Goal: Task Accomplishment & Management: Manage account settings

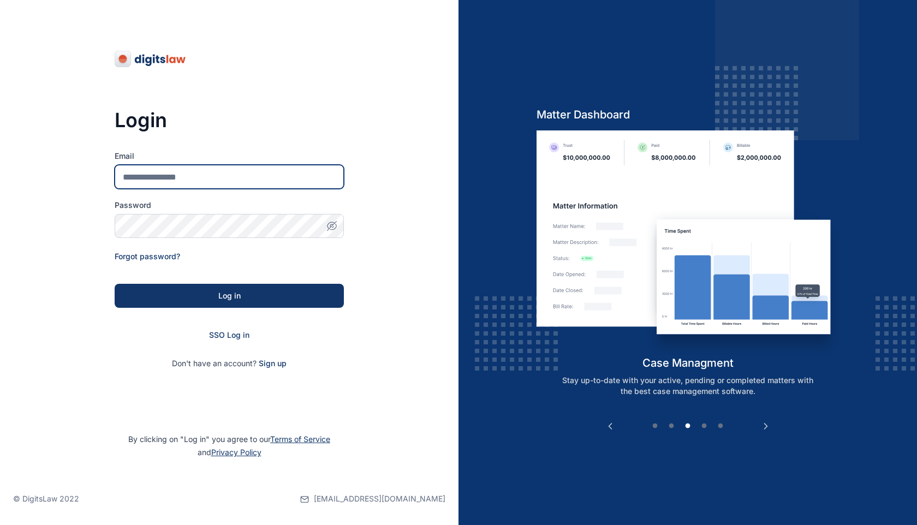
click at [235, 171] on input "Email" at bounding box center [229, 177] width 229 height 24
paste input "**********"
type input "**********"
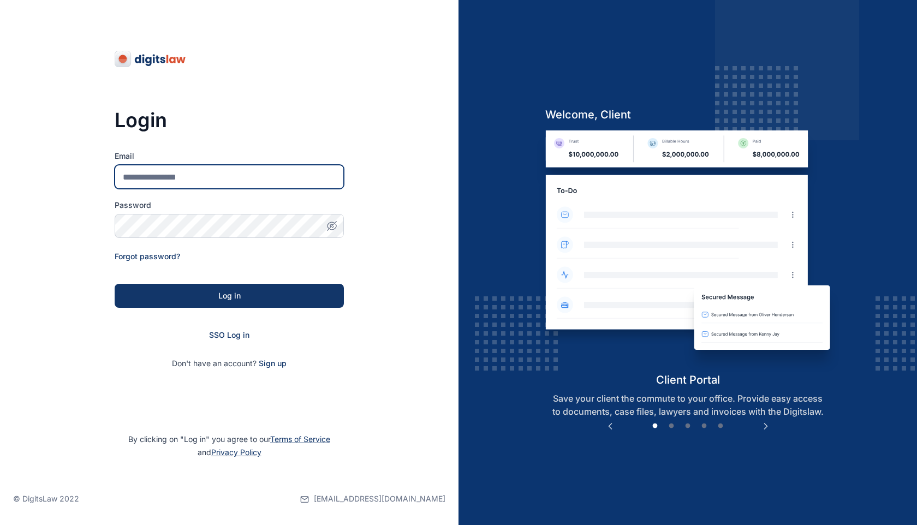
click at [207, 172] on input "Email" at bounding box center [229, 177] width 229 height 24
paste input "**********"
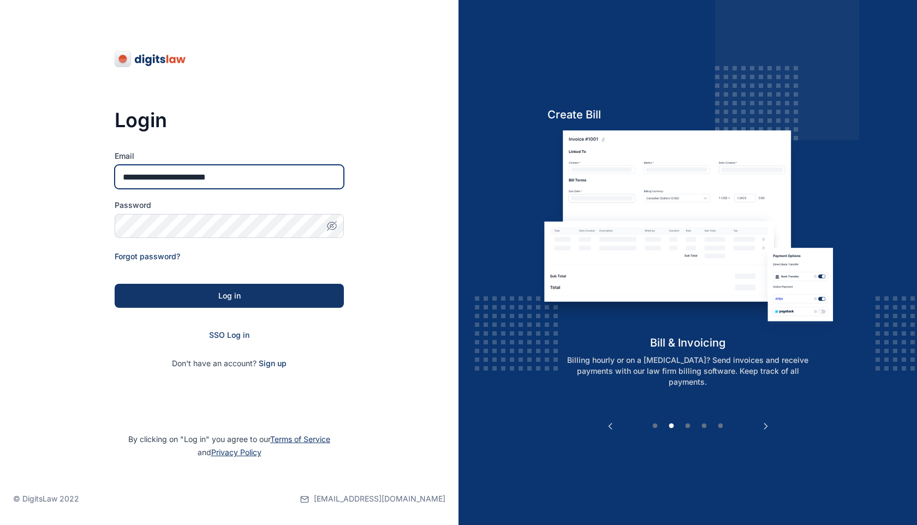
type input "**********"
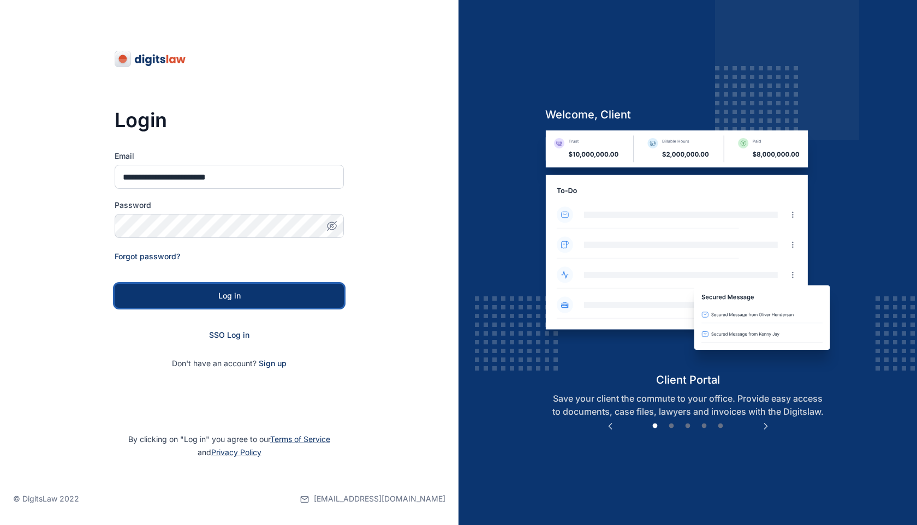
click at [140, 289] on button "Log in" at bounding box center [229, 296] width 229 height 24
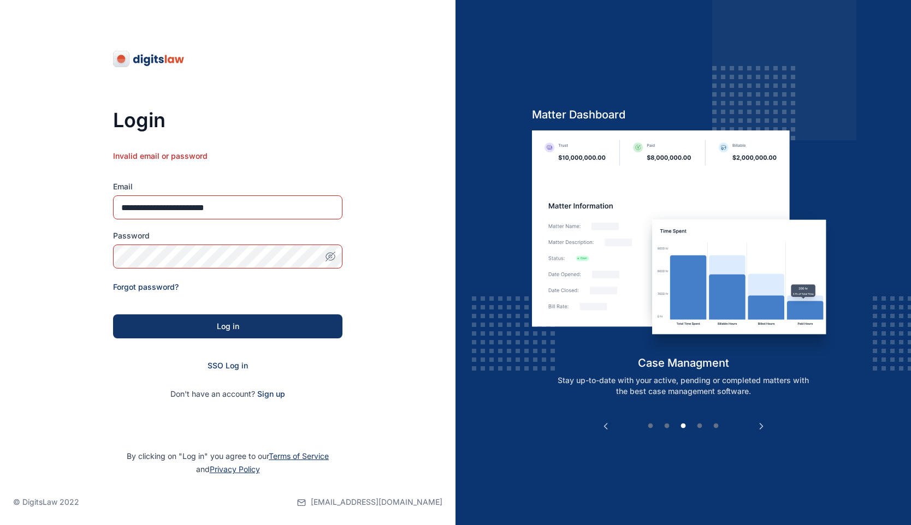
click at [330, 254] on icon "button" at bounding box center [330, 256] width 11 height 11
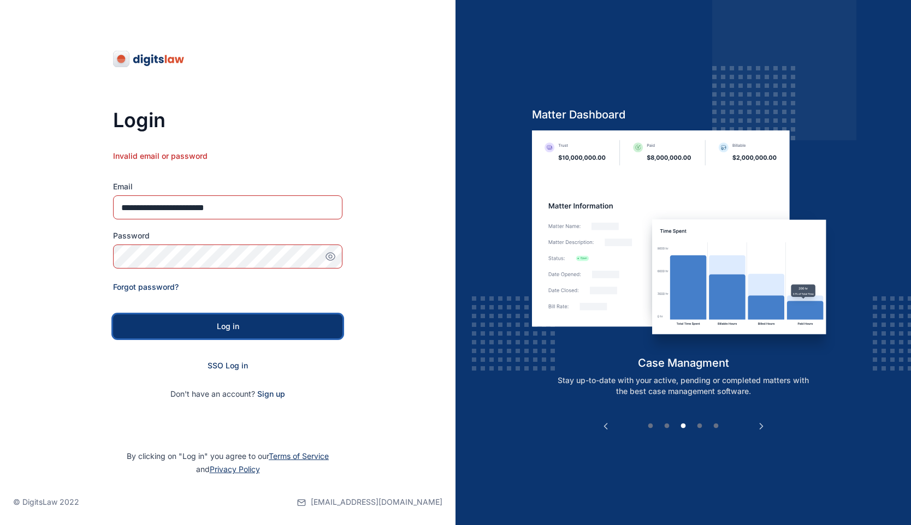
click at [141, 323] on div "Log in" at bounding box center [227, 326] width 194 height 11
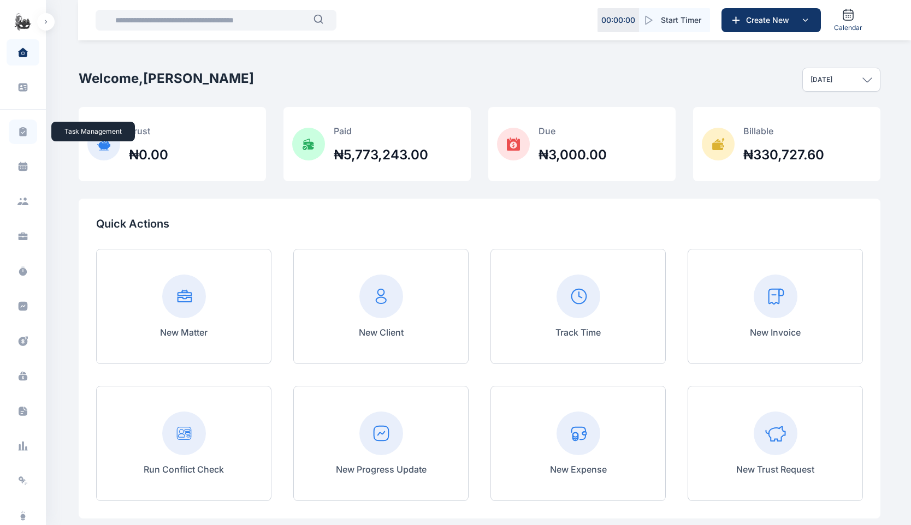
click at [22, 127] on icon at bounding box center [22, 131] width 7 height 9
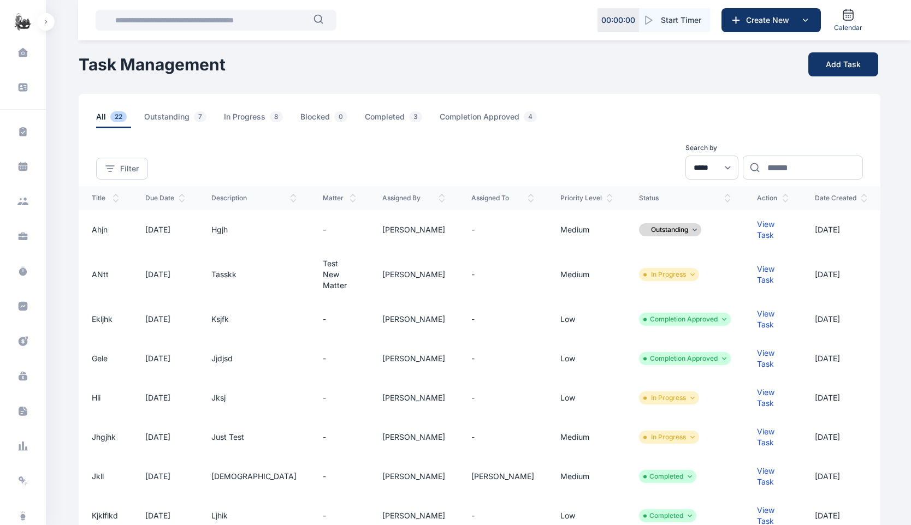
scroll to position [10, 0]
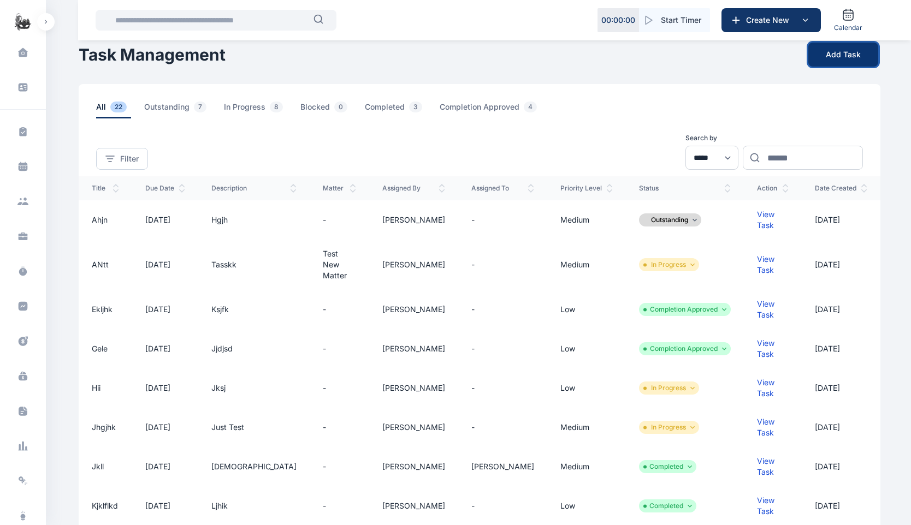
click at [859, 46] on button "Add Task" at bounding box center [843, 55] width 70 height 24
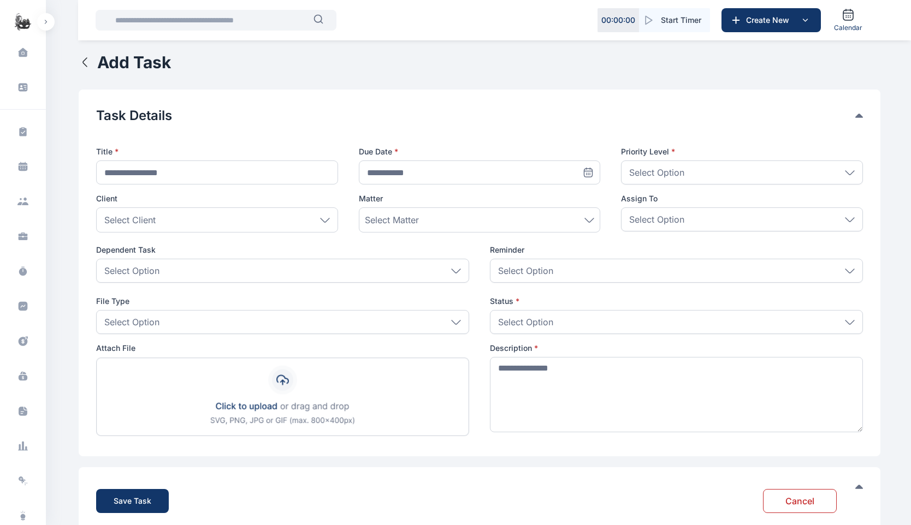
scroll to position [22, 0]
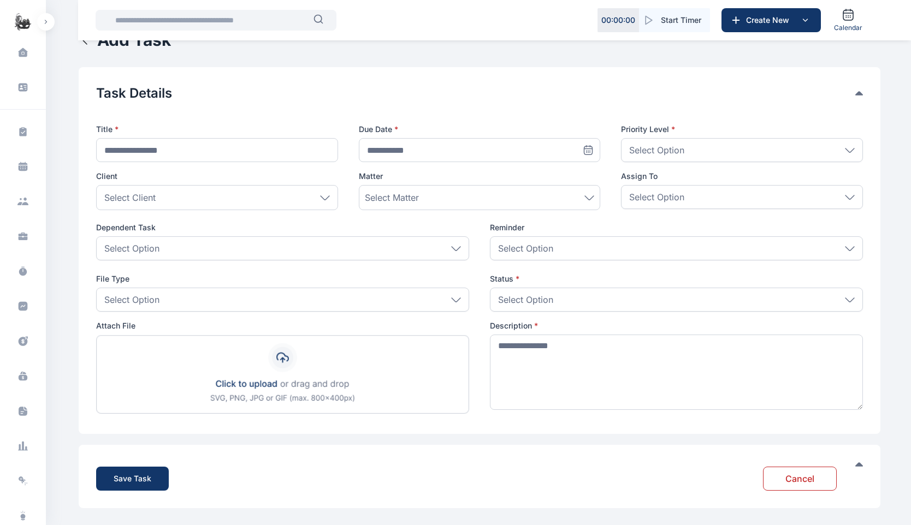
click at [253, 390] on img at bounding box center [282, 374] width 373 height 79
click at [97, 335] on input "file" at bounding box center [96, 335] width 1 height 1
click at [278, 387] on img at bounding box center [282, 374] width 373 height 79
click at [97, 335] on input "file" at bounding box center [96, 335] width 1 height 1
click at [27, 47] on span at bounding box center [22, 52] width 27 height 23
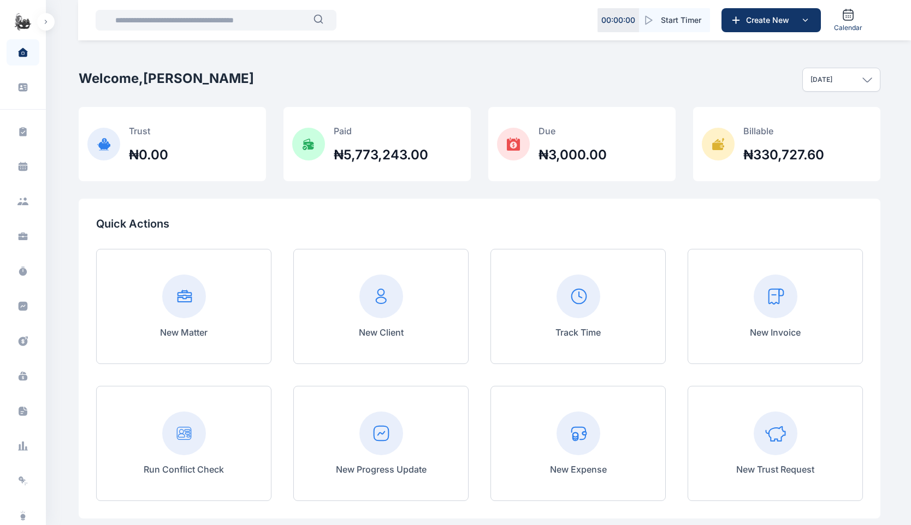
click at [845, 84] on div "Today" at bounding box center [841, 80] width 78 height 24
click at [736, 81] on div "Welcome, Daniel Adekoya Today Today This week This month This year All time Cus…" at bounding box center [479, 79] width 801 height 55
click at [27, 164] on span at bounding box center [23, 166] width 28 height 24
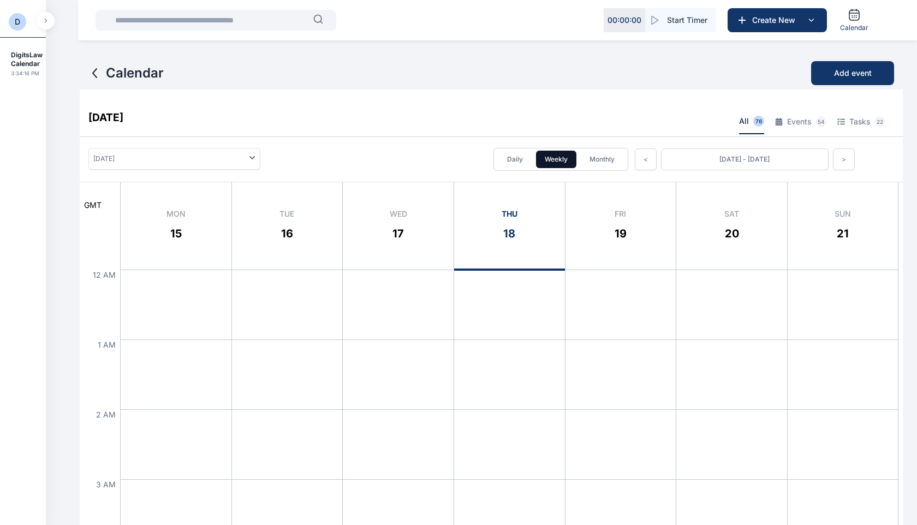
click at [27, 60] on h2 "DigitsLaw Calendar" at bounding box center [27, 59] width 32 height 17
click at [45, 26] on button "button" at bounding box center [45, 20] width 17 height 17
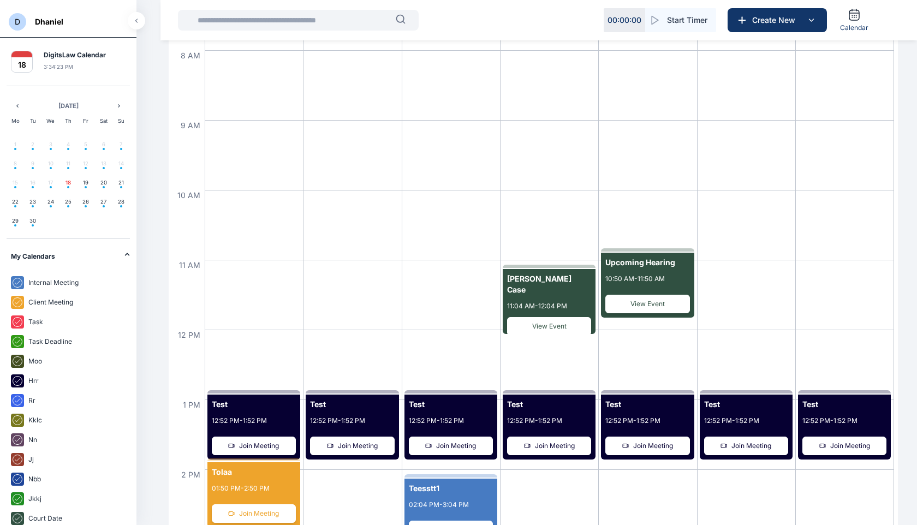
scroll to position [854, 0]
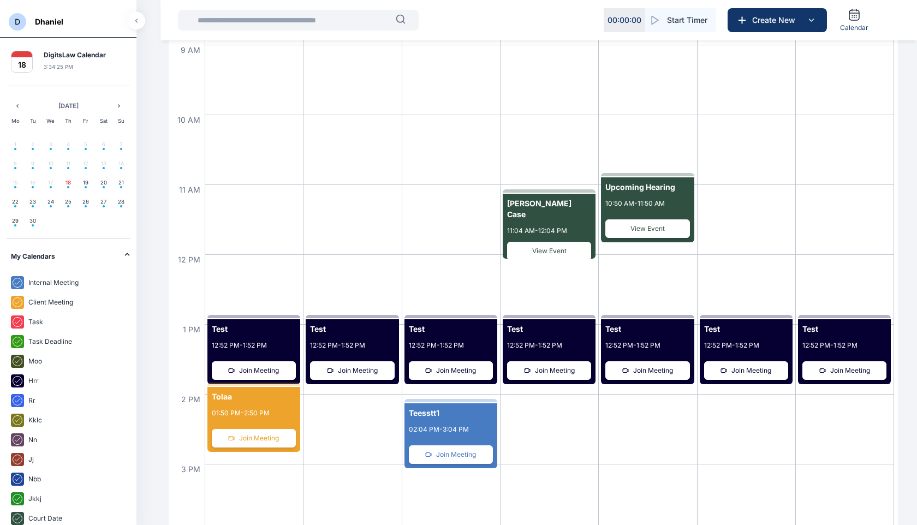
click at [555, 247] on span "View Event" at bounding box center [549, 251] width 74 height 9
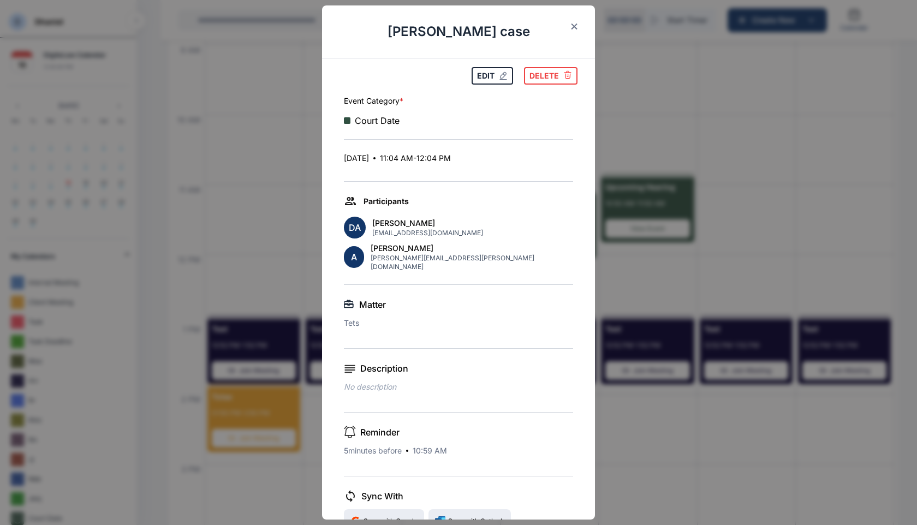
click at [564, 34] on h2 "Mr Abdul's case" at bounding box center [458, 31] width 273 height 52
click at [571, 26] on icon "button" at bounding box center [574, 26] width 7 height 7
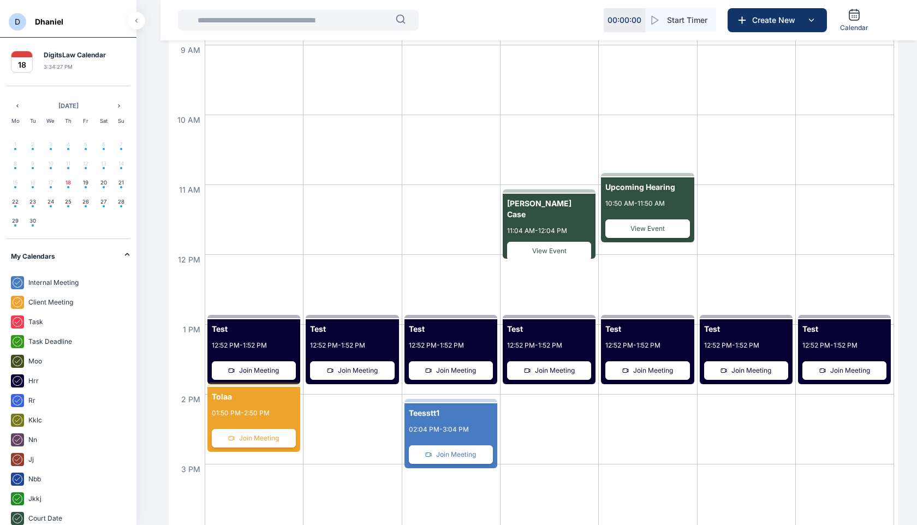
click at [633, 227] on span "View Event" at bounding box center [647, 228] width 74 height 9
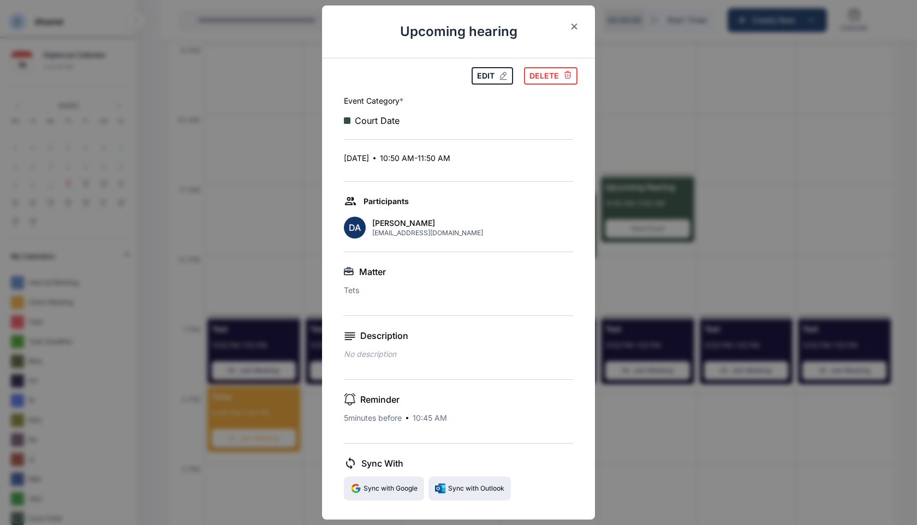
click at [571, 25] on icon "button" at bounding box center [574, 26] width 7 height 7
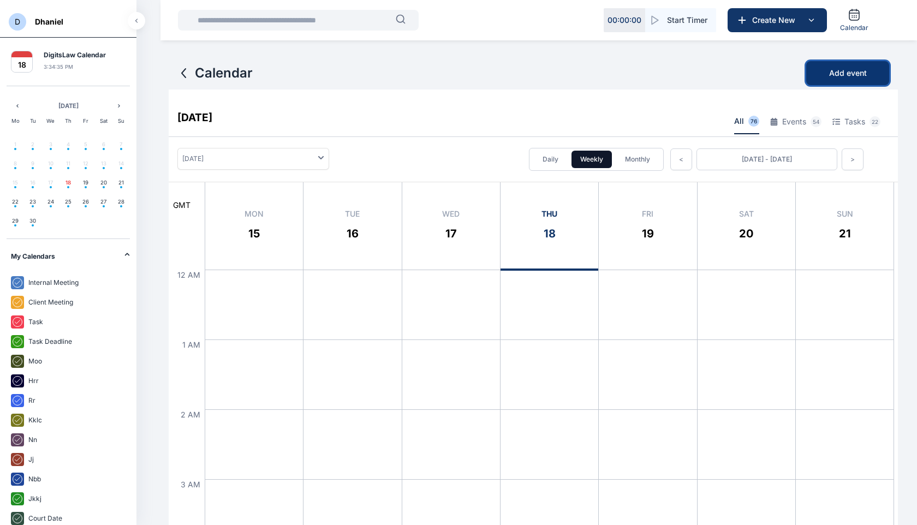
click at [868, 65] on button "Add event" at bounding box center [847, 73] width 83 height 24
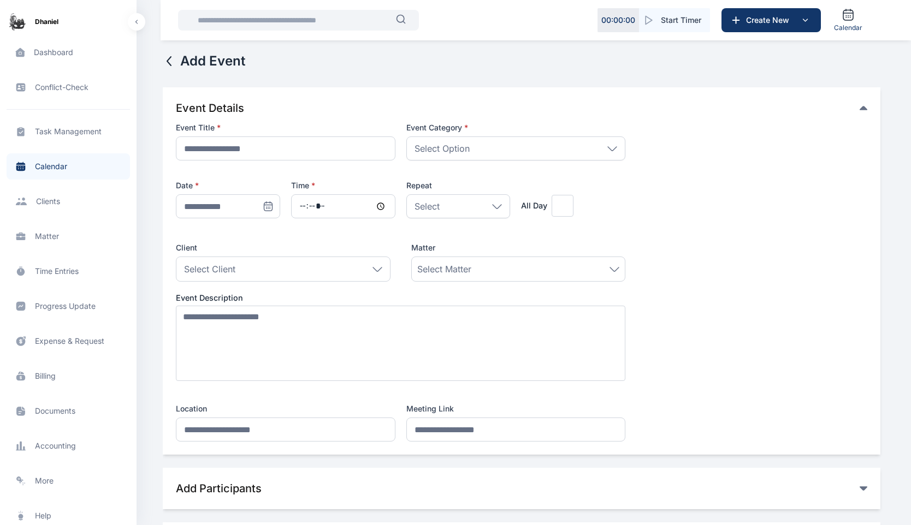
click at [170, 62] on icon at bounding box center [169, 61] width 13 height 13
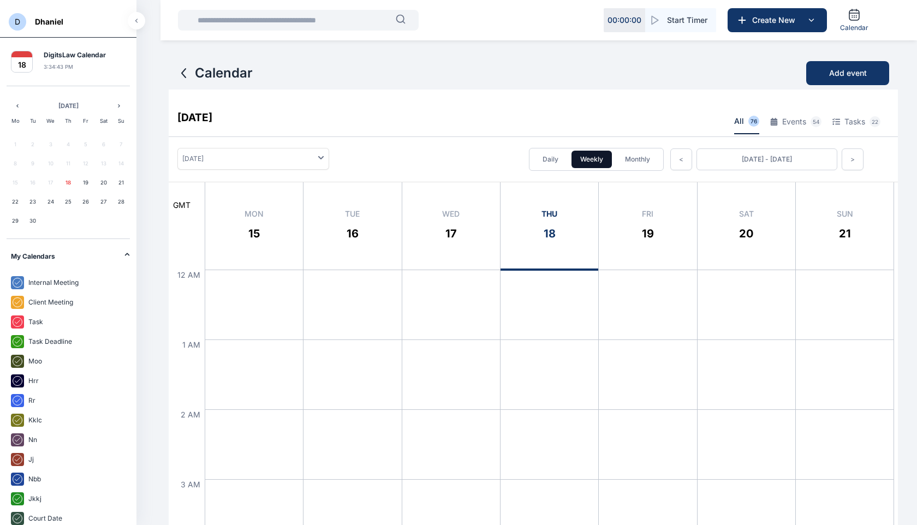
click at [261, 156] on span "September 2025" at bounding box center [253, 158] width 142 height 9
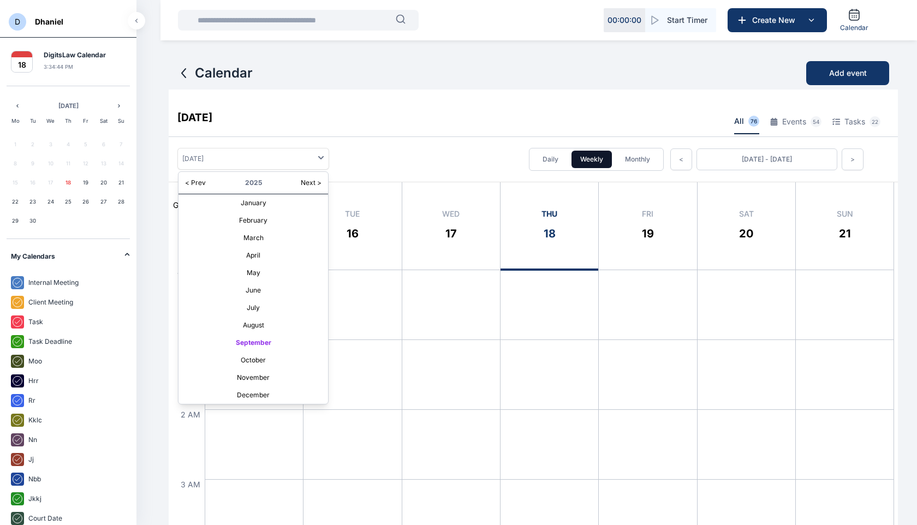
click at [342, 128] on div "September 18, 2025 All 76 Events 54 Tasks 22" at bounding box center [533, 118] width 729 height 37
click at [186, 77] on icon at bounding box center [183, 73] width 13 height 13
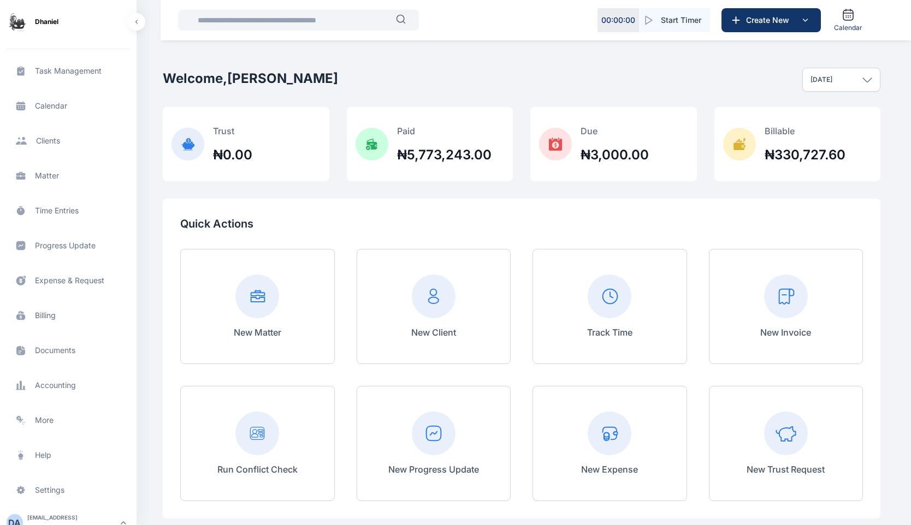
scroll to position [69, 0]
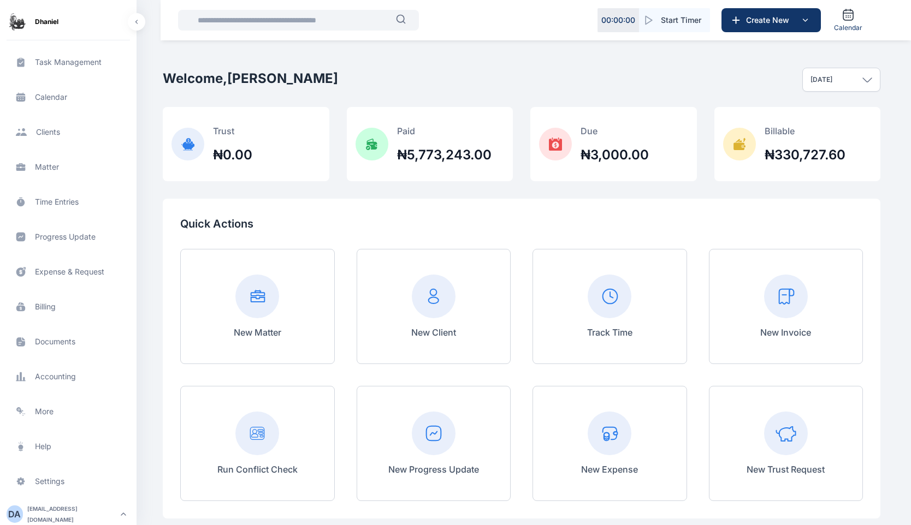
click at [58, 343] on span "Documents documents documents" at bounding box center [68, 342] width 123 height 26
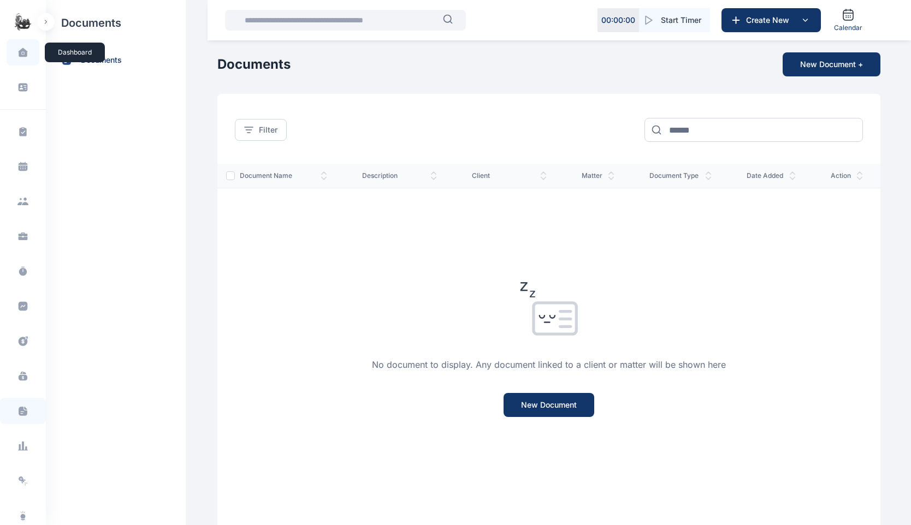
click at [25, 60] on span at bounding box center [22, 52] width 27 height 23
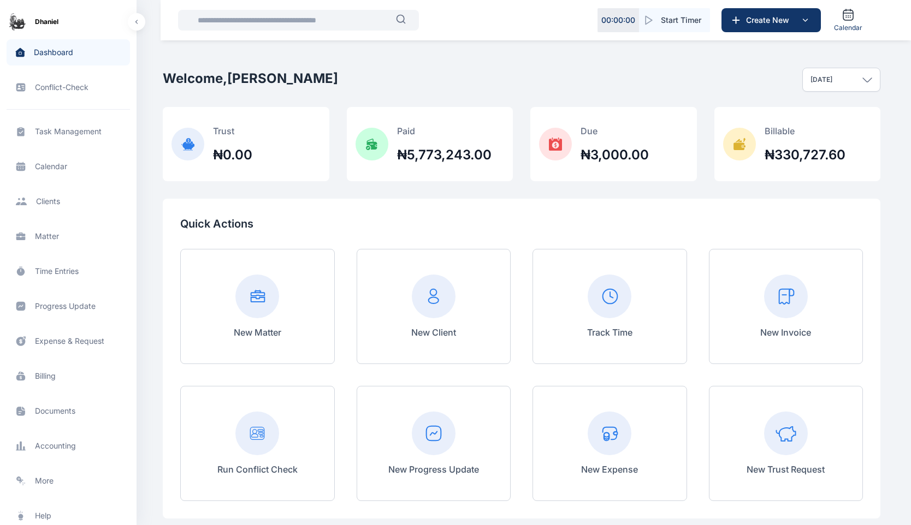
scroll to position [69, 0]
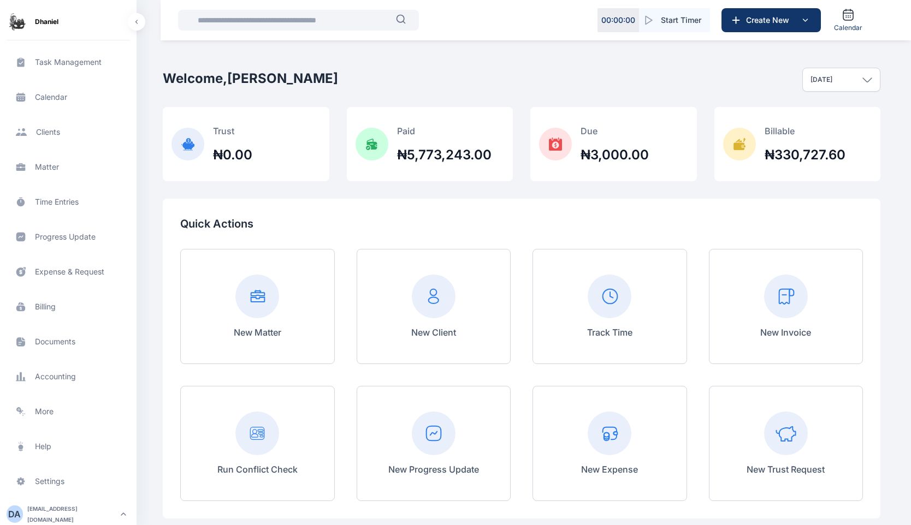
click at [140, 20] on button "button" at bounding box center [136, 21] width 17 height 17
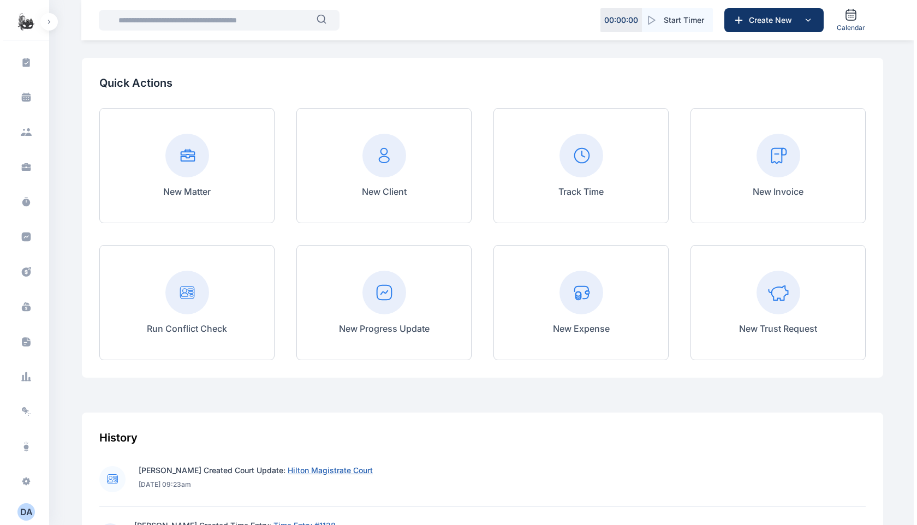
scroll to position [0, 0]
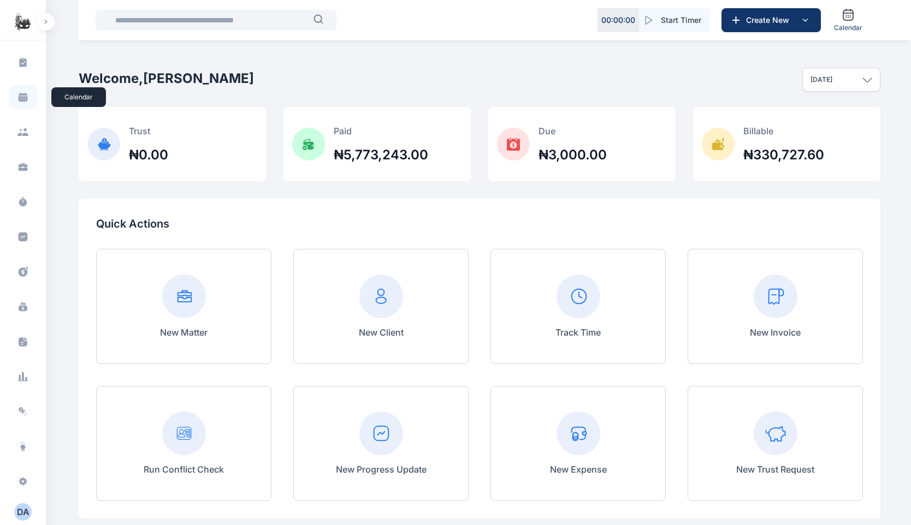
click at [23, 93] on icon at bounding box center [22, 97] width 11 height 11
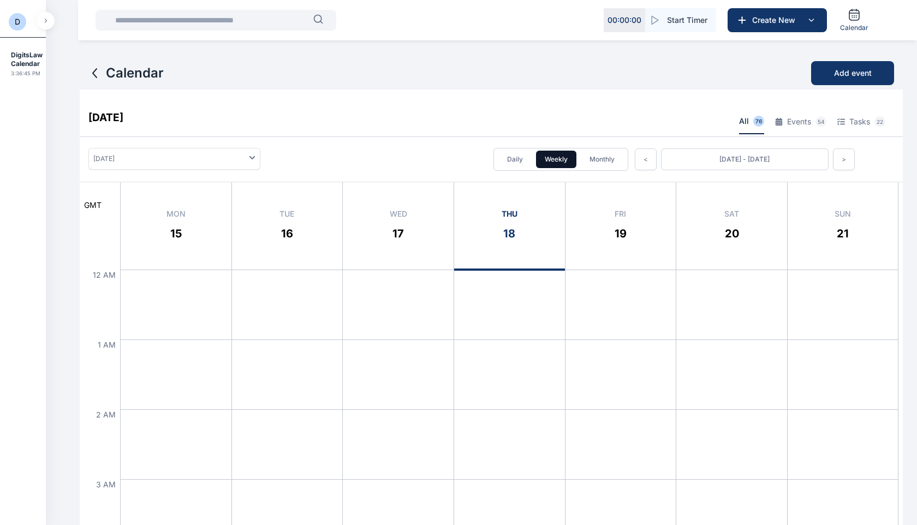
click at [192, 159] on span "September 2025" at bounding box center [174, 158] width 162 height 9
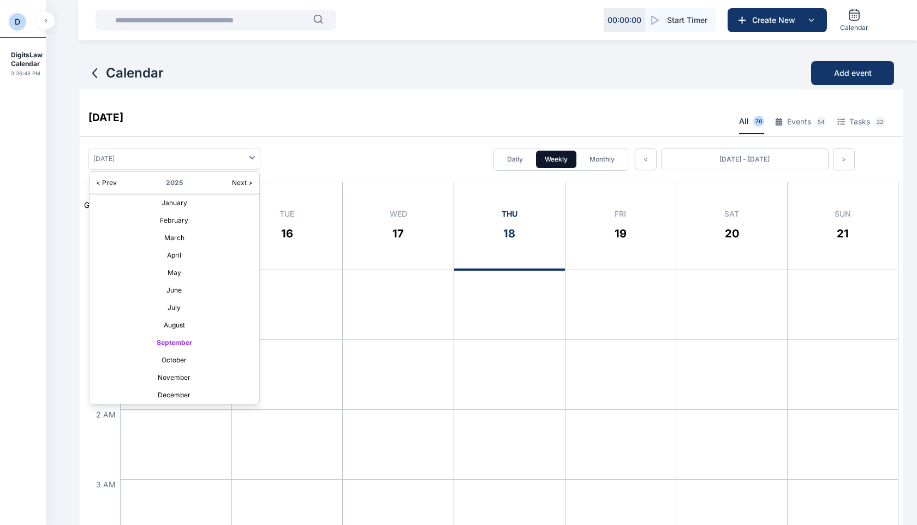
click at [605, 159] on button "Monthly" at bounding box center [602, 159] width 43 height 17
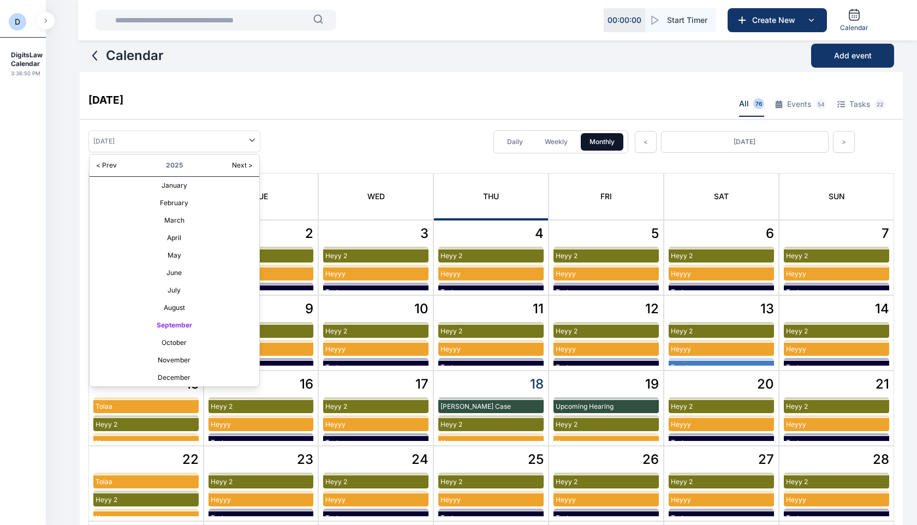
scroll to position [31, 0]
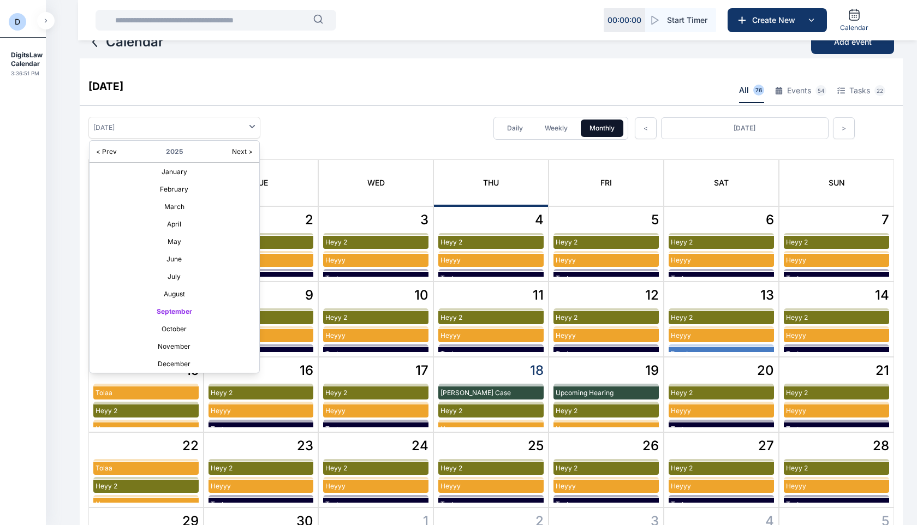
click at [255, 122] on div "September 2025 < Prev 2025 Next > January February March April May June July Au…" at bounding box center [174, 128] width 172 height 22
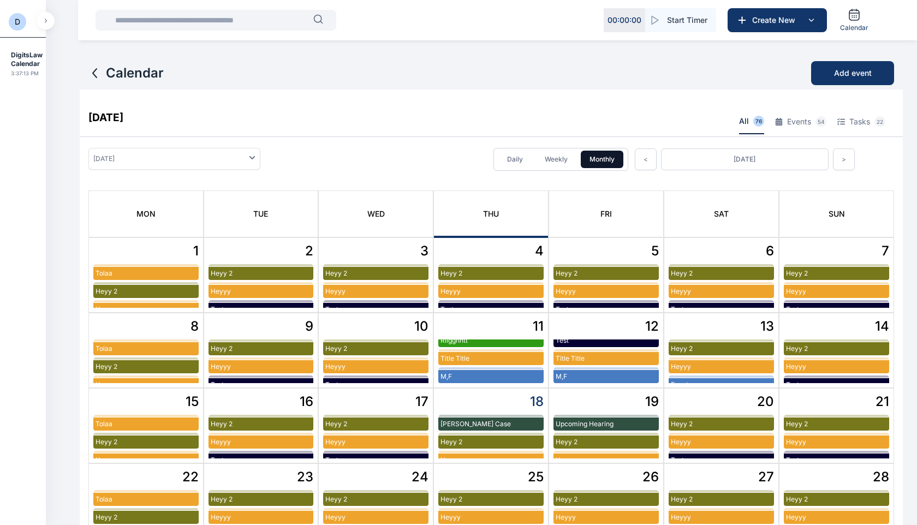
scroll to position [0, 0]
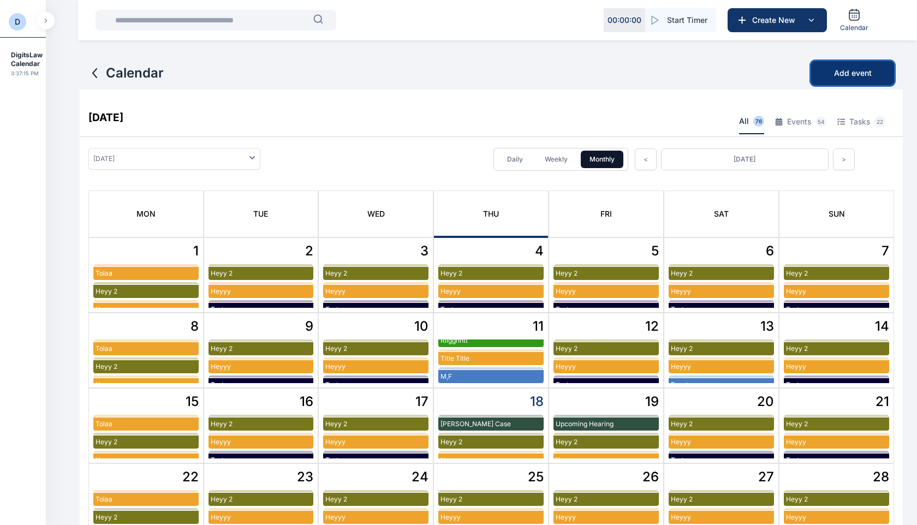
click at [856, 76] on span "Add event" at bounding box center [853, 73] width 38 height 11
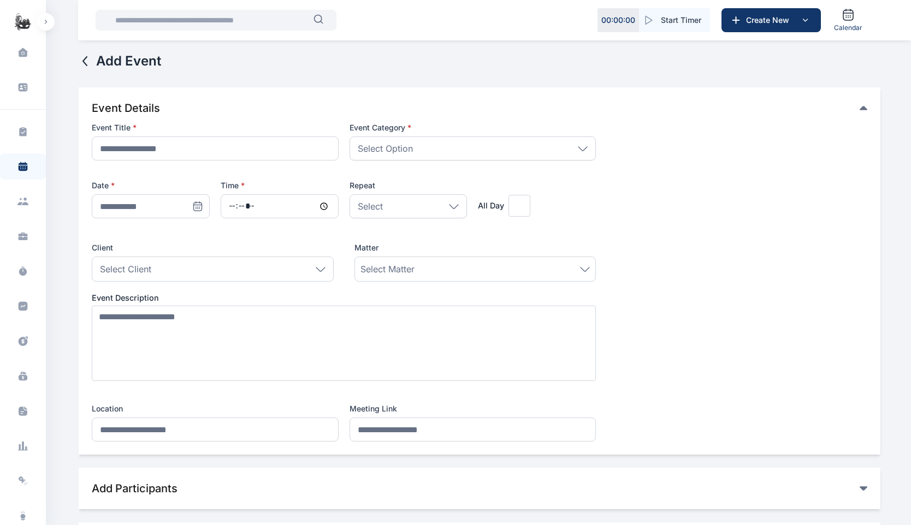
click at [87, 64] on icon at bounding box center [85, 61] width 13 height 13
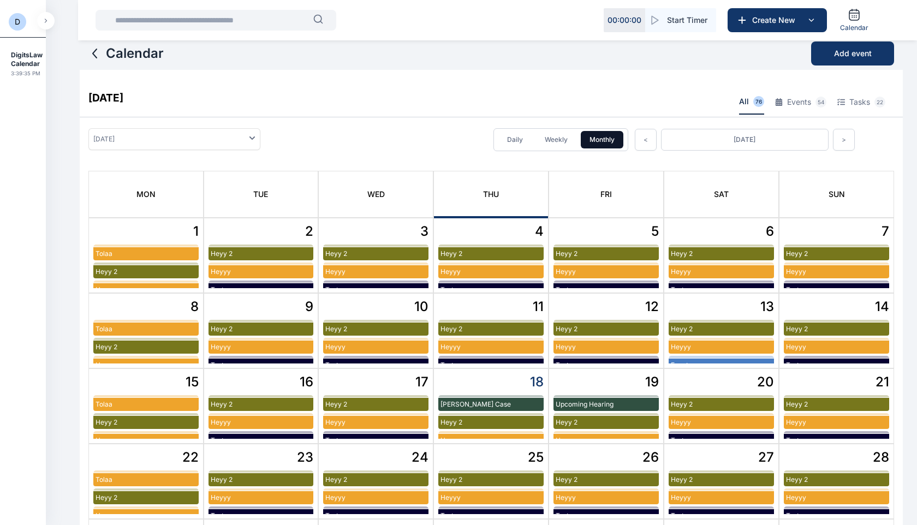
scroll to position [21, 0]
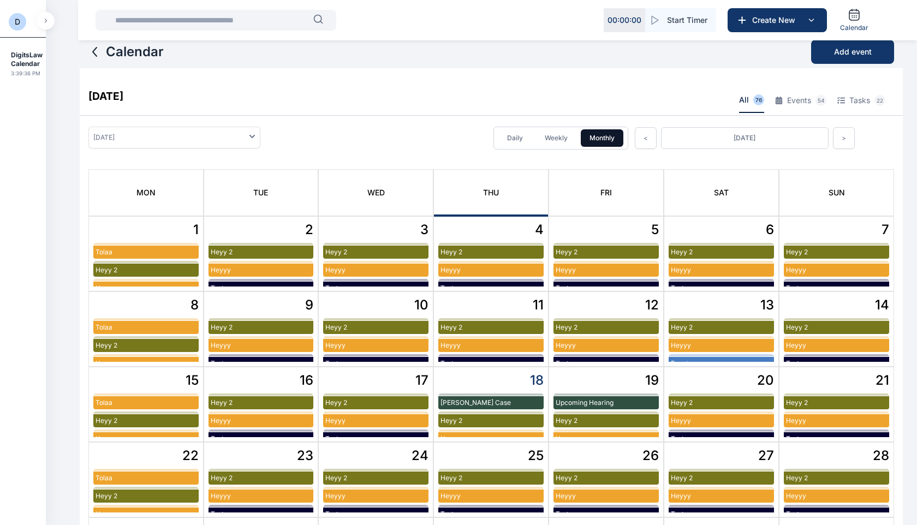
click at [560, 138] on button "Weekly" at bounding box center [556, 137] width 40 height 17
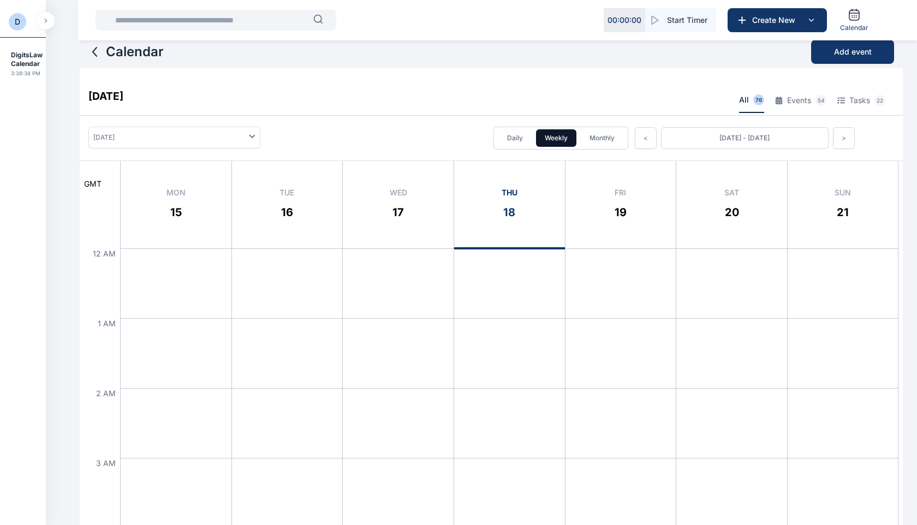
click at [521, 138] on button "Daily" at bounding box center [514, 137] width 33 height 17
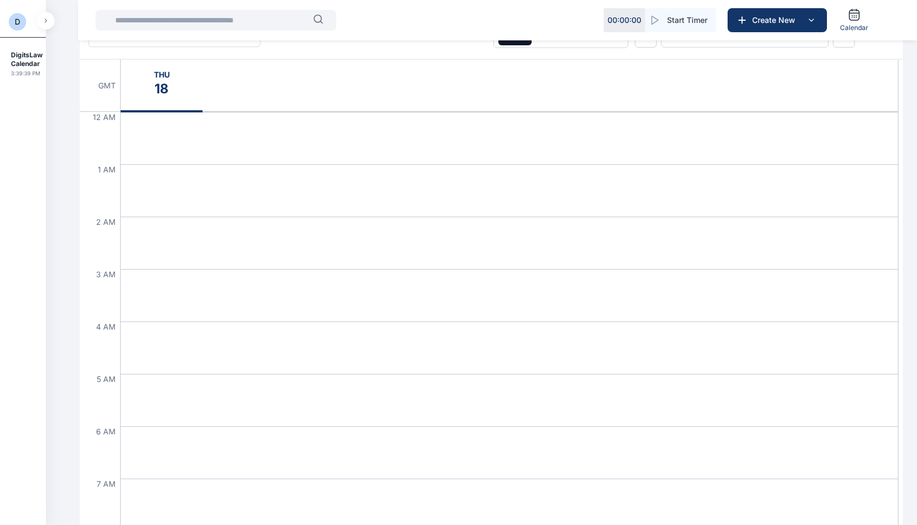
scroll to position [151, 0]
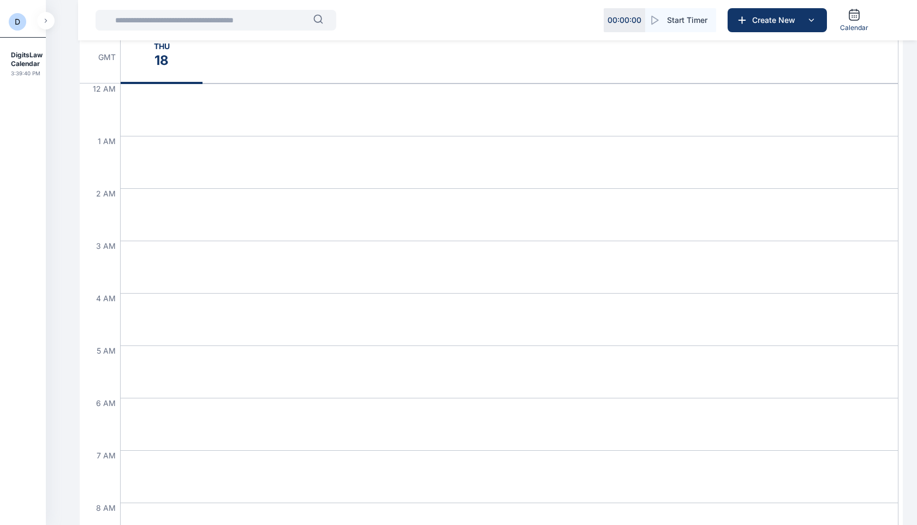
click at [271, 103] on div at bounding box center [509, 110] width 777 height 52
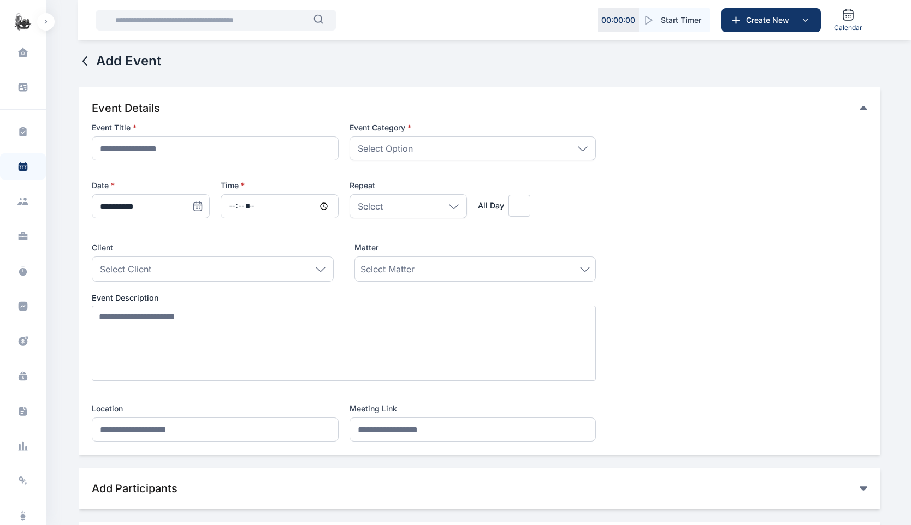
click at [84, 64] on icon at bounding box center [85, 61] width 13 height 13
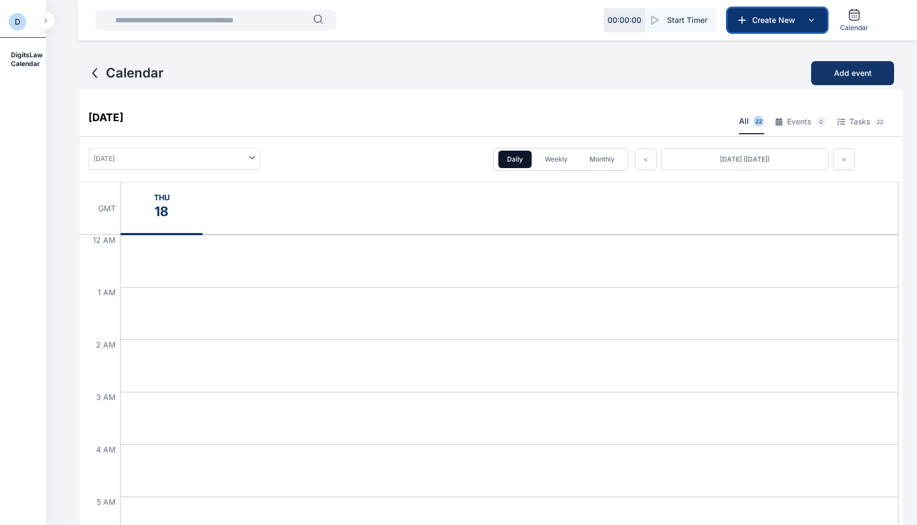
click at [788, 24] on span "Create New" at bounding box center [776, 20] width 57 height 11
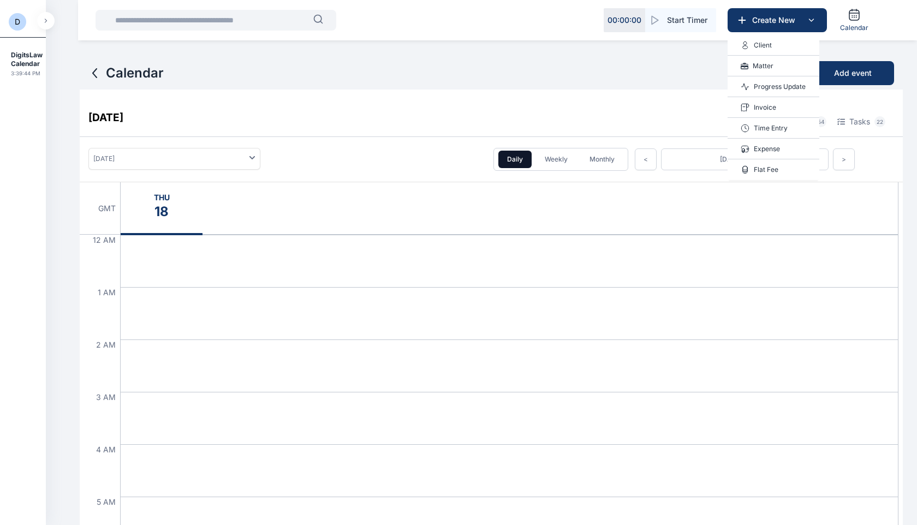
click at [680, 53] on div "Calendar Add event September 18, 2025 All 76 Events 54 Tasks 22 September 2025 …" at bounding box center [491, 279] width 823 height 525
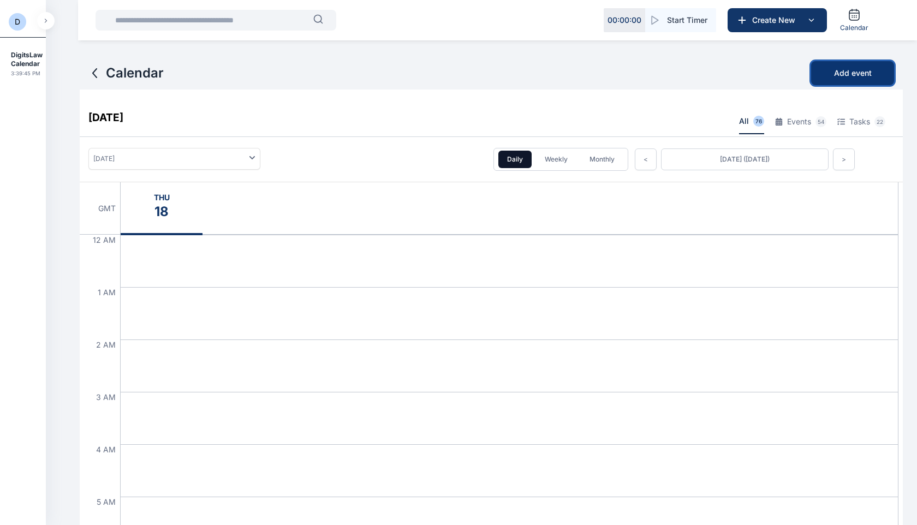
click at [864, 79] on button "Add event" at bounding box center [852, 73] width 83 height 24
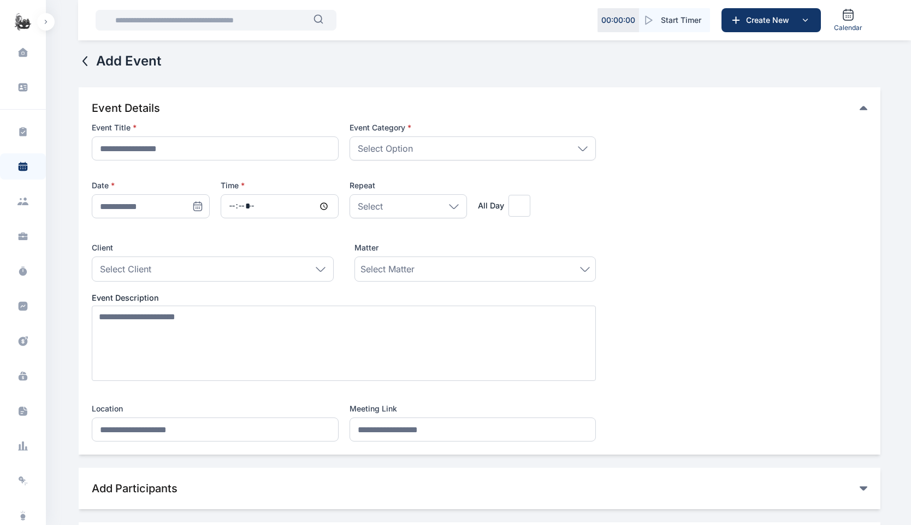
click at [91, 58] on icon at bounding box center [85, 61] width 13 height 13
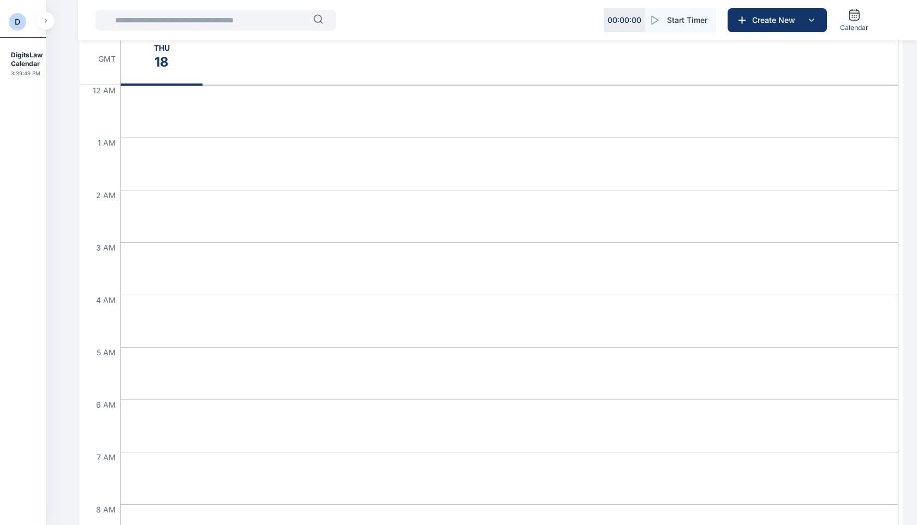
scroll to position [191, 0]
click at [10, 67] on div "DigitsLaw Calendar 3:39:49 PM" at bounding box center [23, 62] width 46 height 48
click at [24, 66] on h2 "DigitsLaw Calendar" at bounding box center [27, 59] width 32 height 17
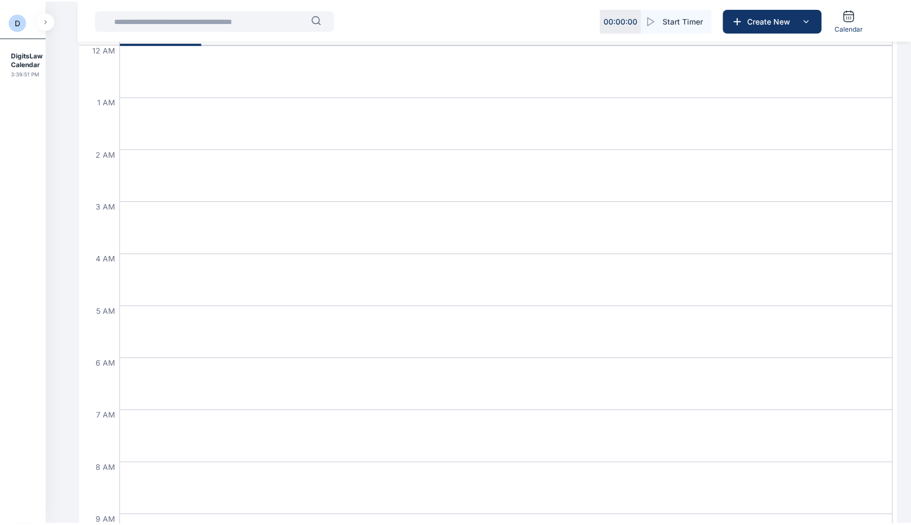
scroll to position [0, 0]
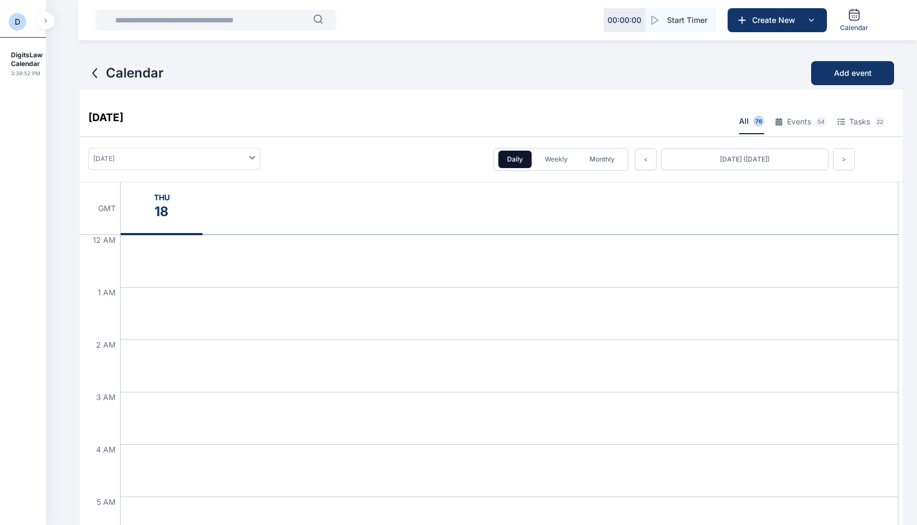
click at [92, 75] on icon at bounding box center [94, 73] width 13 height 13
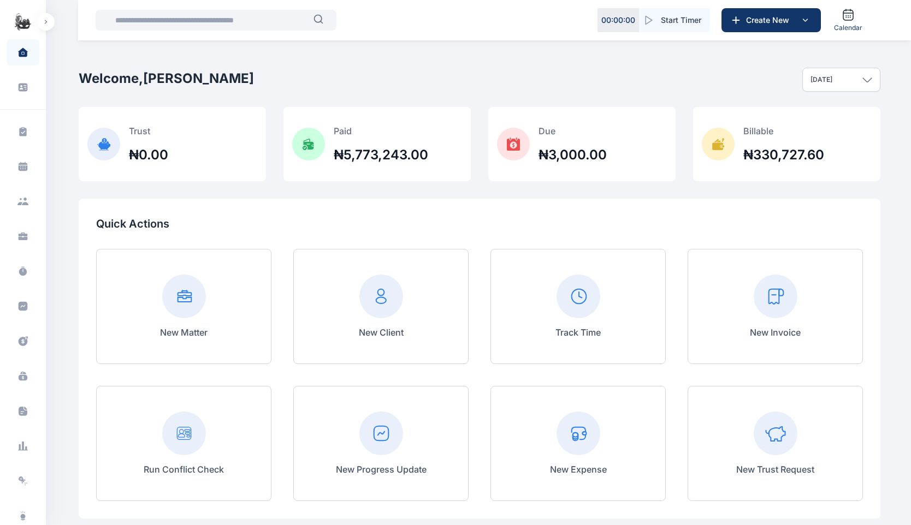
click at [46, 25] on button "button" at bounding box center [45, 21] width 17 height 17
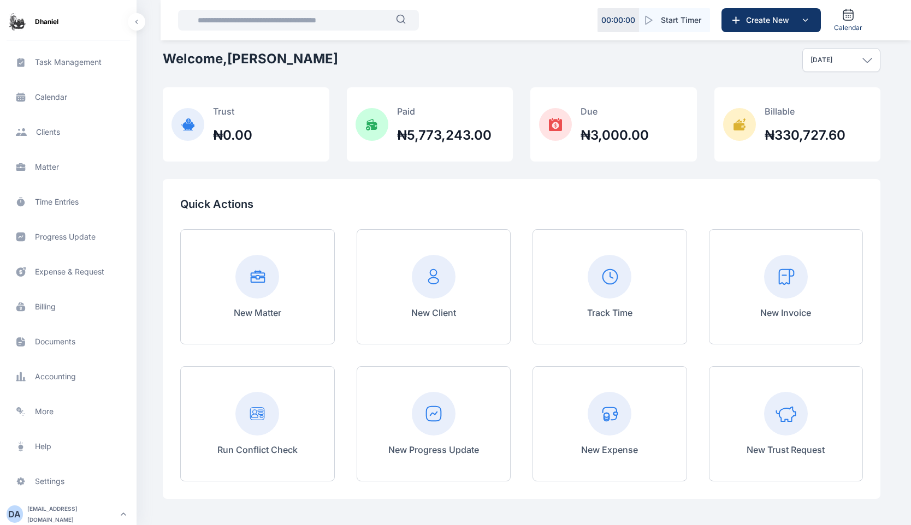
scroll to position [21, 0]
click at [74, 96] on span "Calendar calendar calendar" at bounding box center [68, 97] width 123 height 26
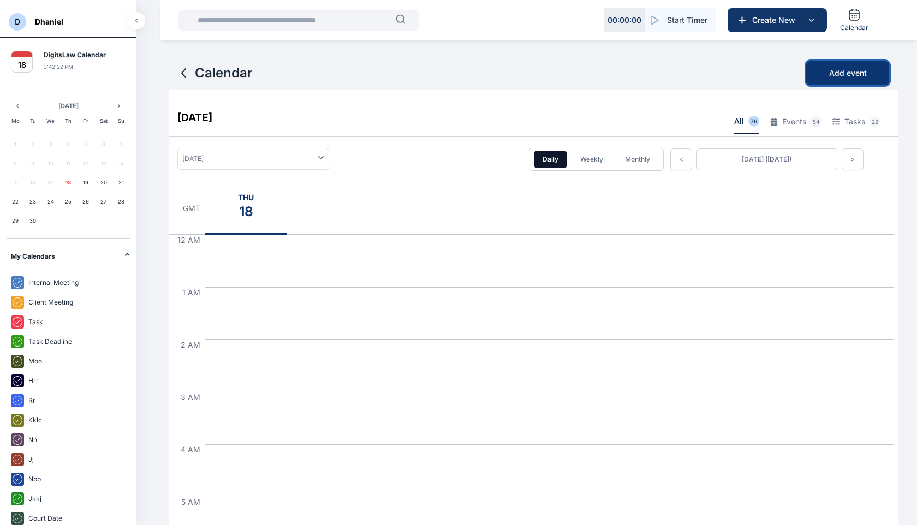
click at [844, 84] on button "Add event" at bounding box center [847, 73] width 83 height 24
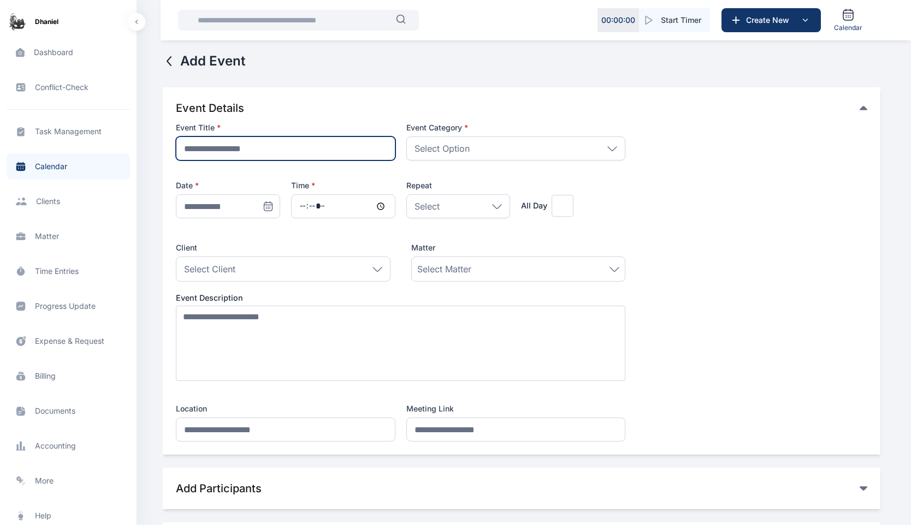
click at [310, 157] on input "text" at bounding box center [285, 148] width 219 height 24
click at [444, 146] on div "Select Option" at bounding box center [515, 148] width 219 height 24
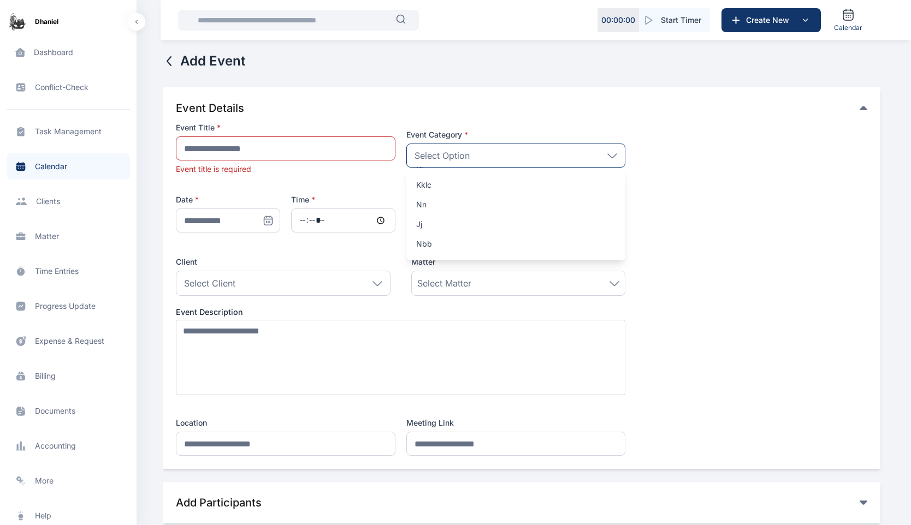
scroll to position [180, 0]
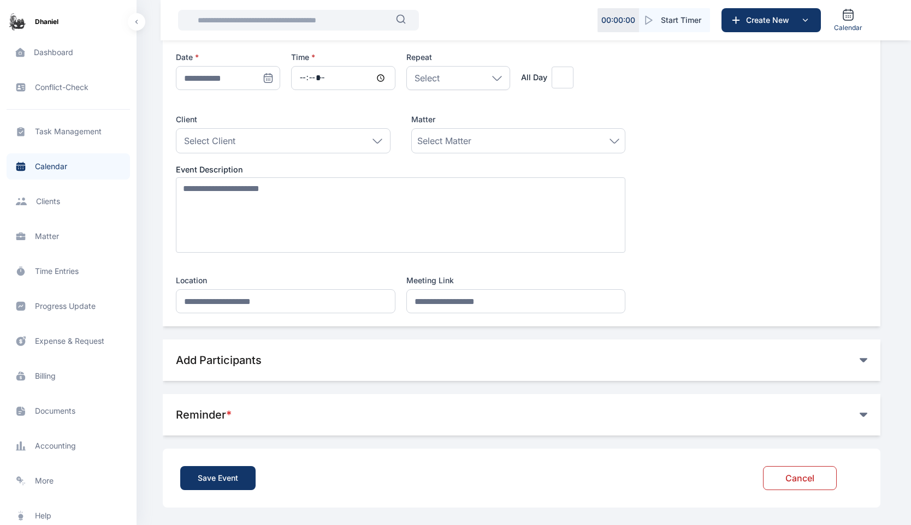
click at [671, 137] on span "**********" at bounding box center [521, 147] width 691 height 334
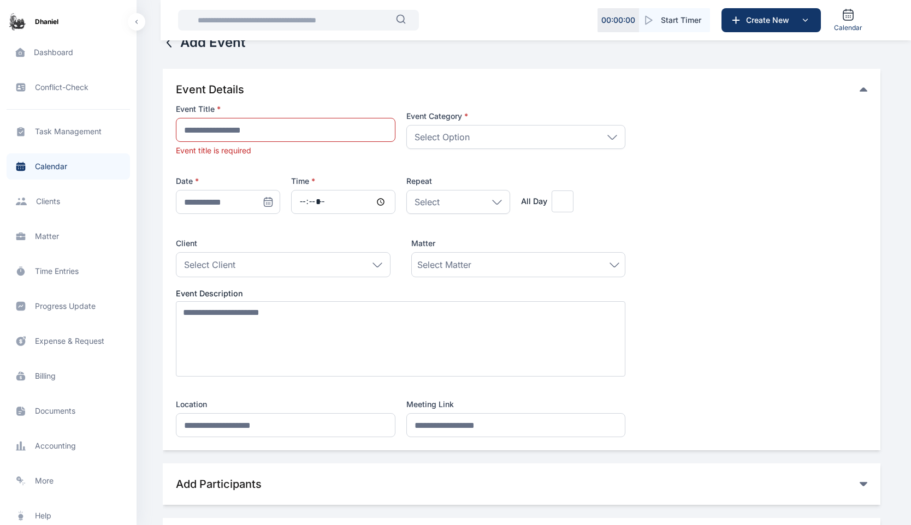
scroll to position [0, 0]
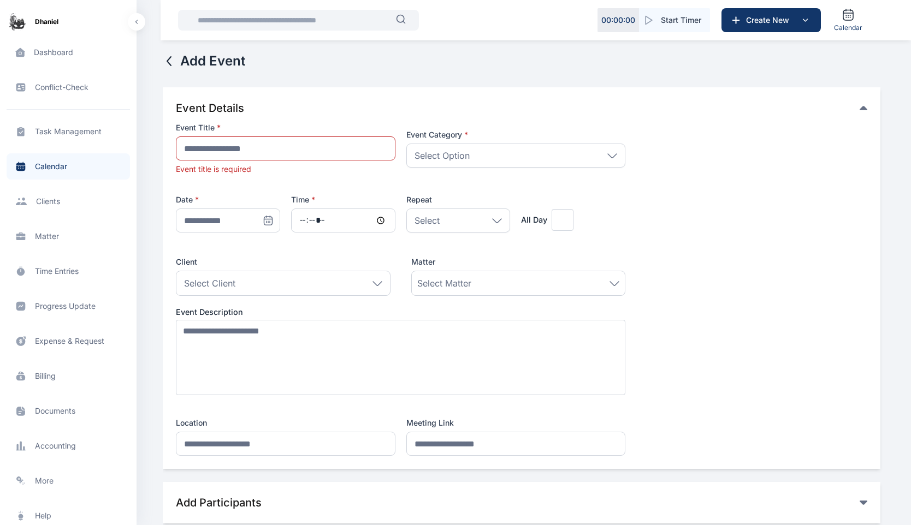
click at [498, 223] on div "Select" at bounding box center [458, 221] width 104 height 24
click at [751, 185] on span "**********" at bounding box center [521, 289] width 691 height 334
click at [378, 282] on icon at bounding box center [377, 283] width 10 height 5
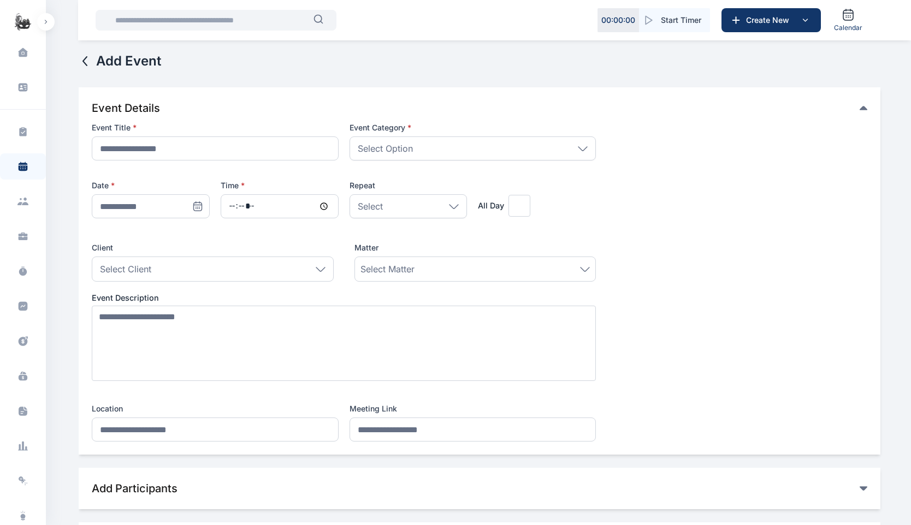
click at [81, 58] on icon at bounding box center [85, 61] width 13 height 13
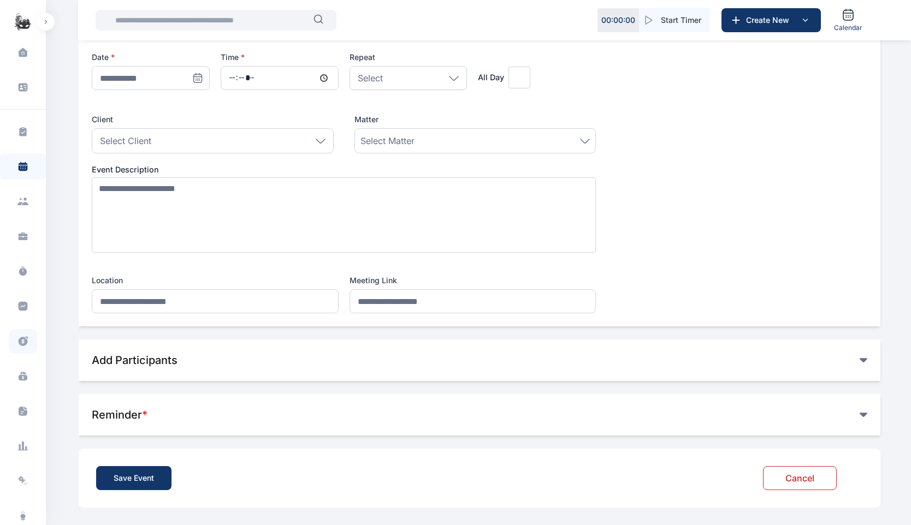
scroll to position [85, 0]
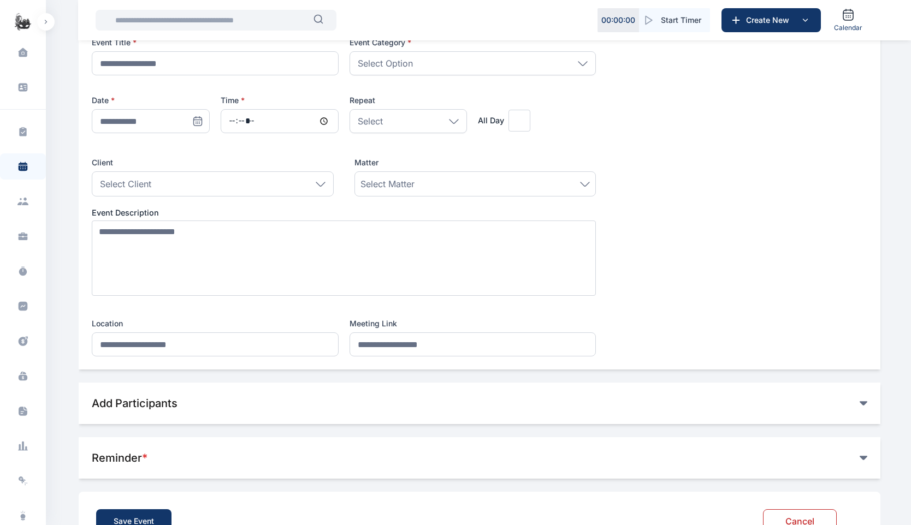
click at [45, 21] on icon "button" at bounding box center [45, 22] width 3 height 4
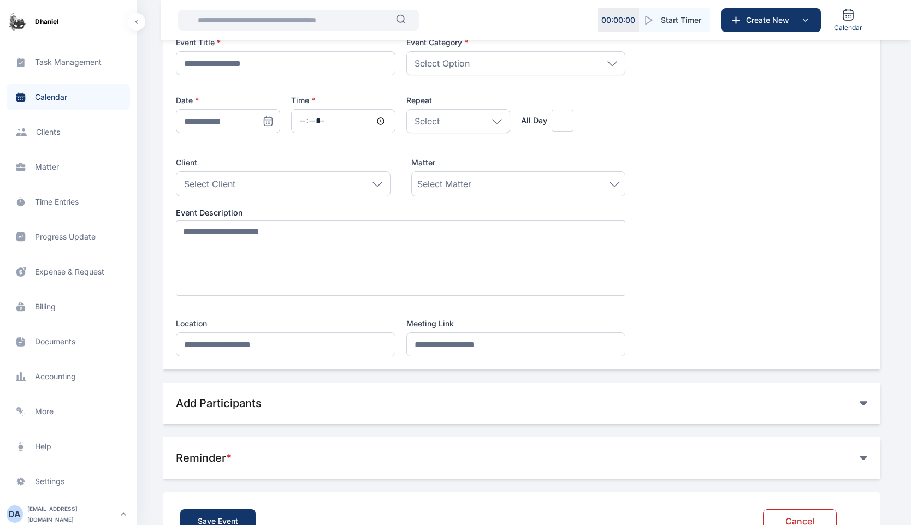
scroll to position [128, 0]
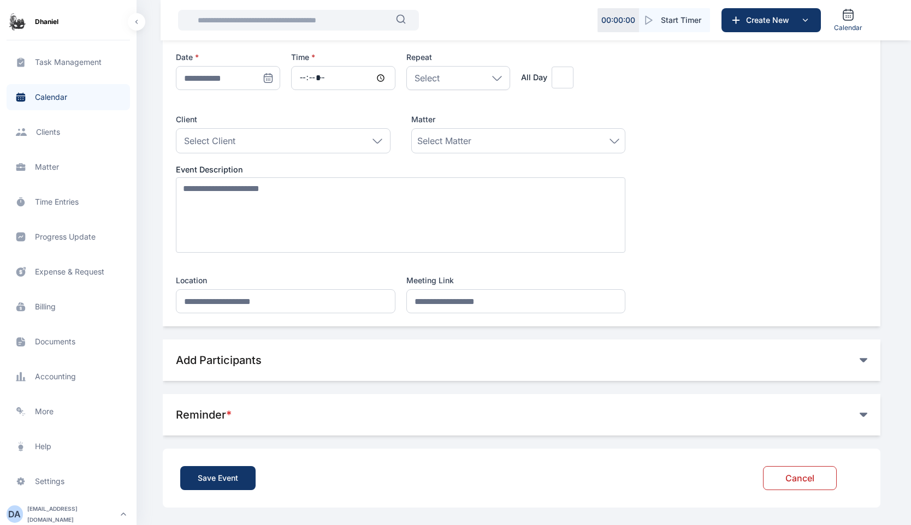
click at [54, 415] on span "Metrics more more" at bounding box center [68, 411] width 123 height 26
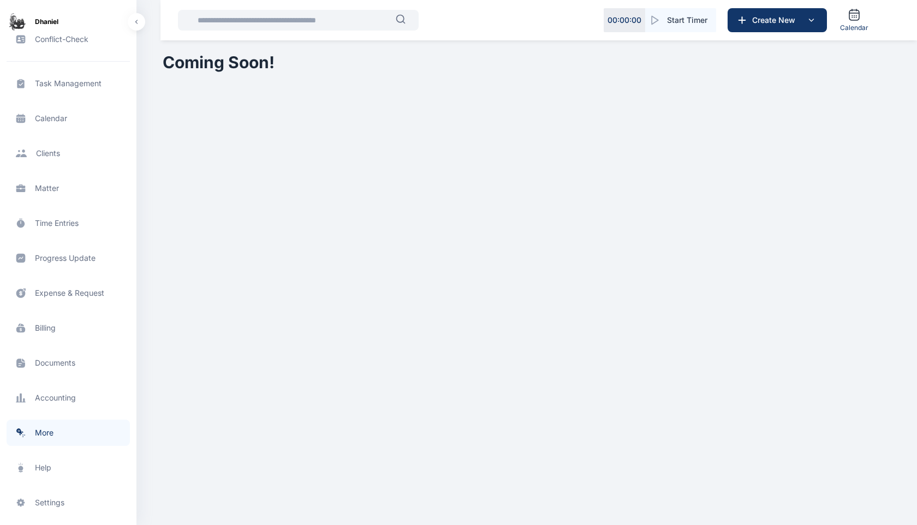
scroll to position [69, 0]
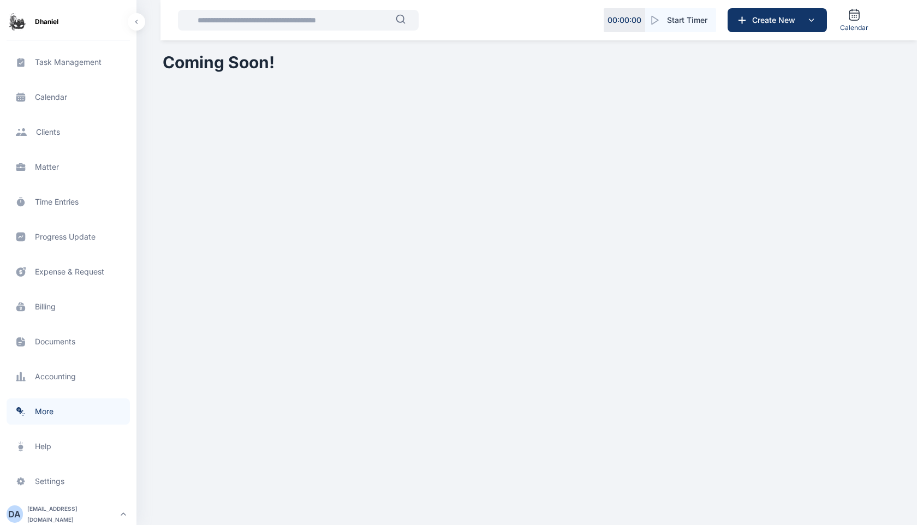
click at [62, 307] on span "Billing billing billing" at bounding box center [68, 307] width 123 height 26
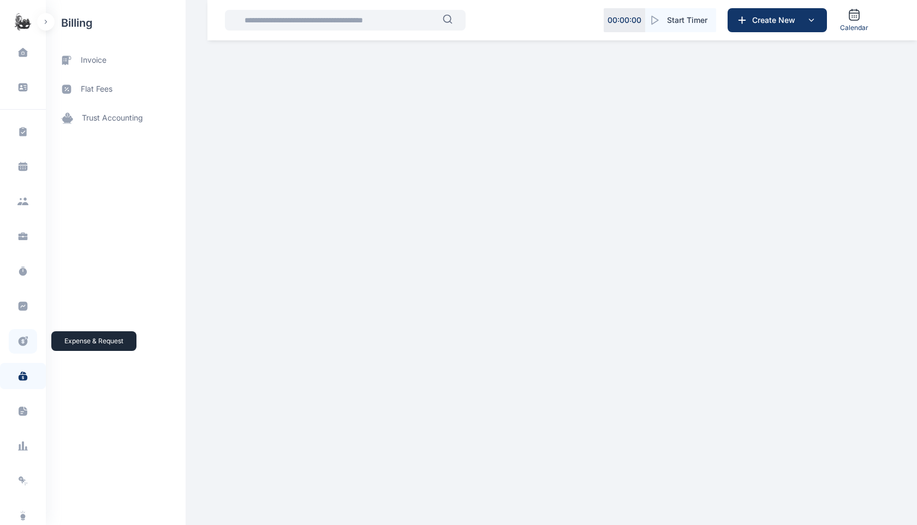
click at [25, 331] on span at bounding box center [23, 341] width 28 height 25
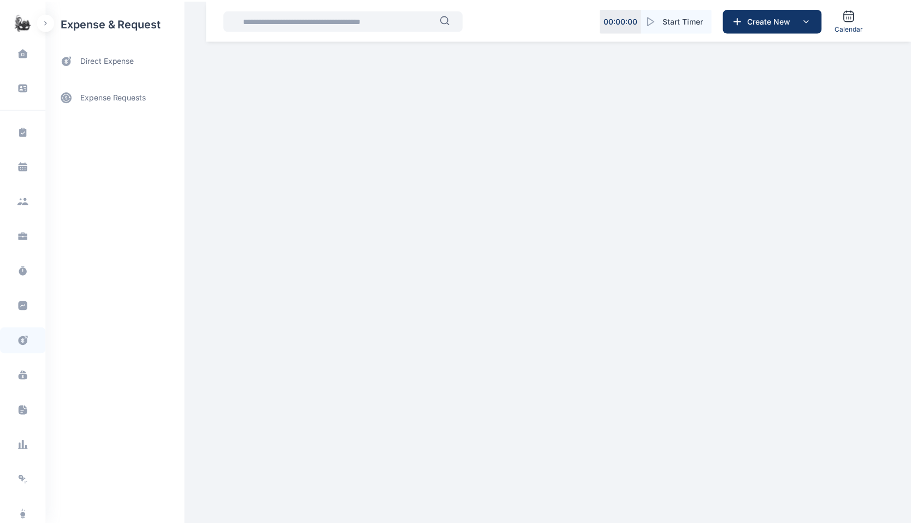
scroll to position [69, 0]
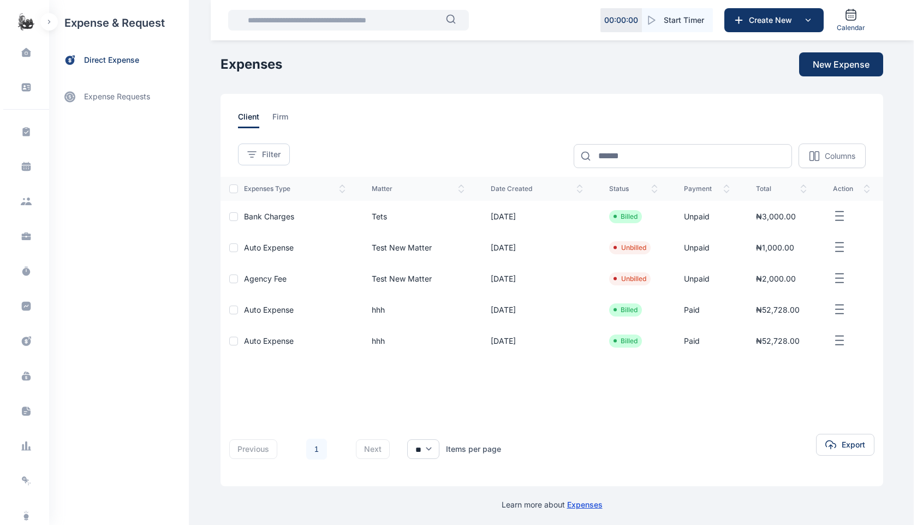
scroll to position [69, 0]
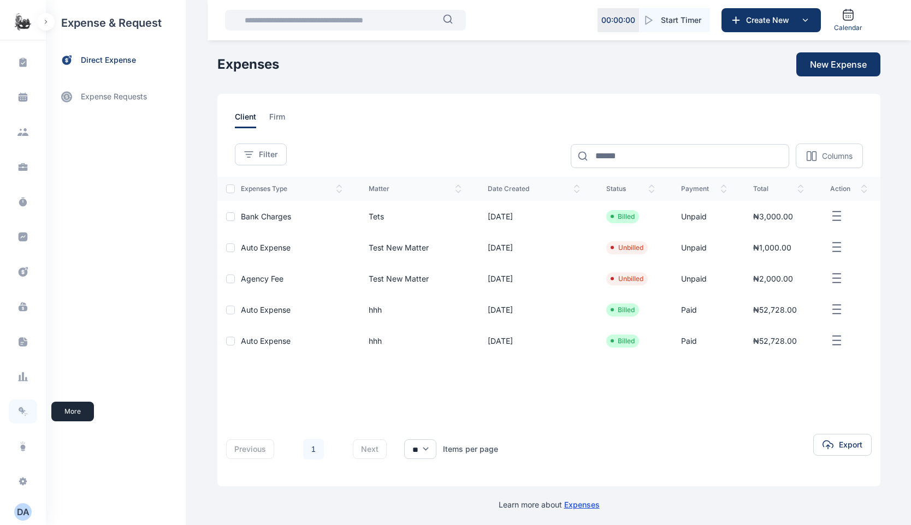
click at [23, 419] on span at bounding box center [23, 412] width 28 height 24
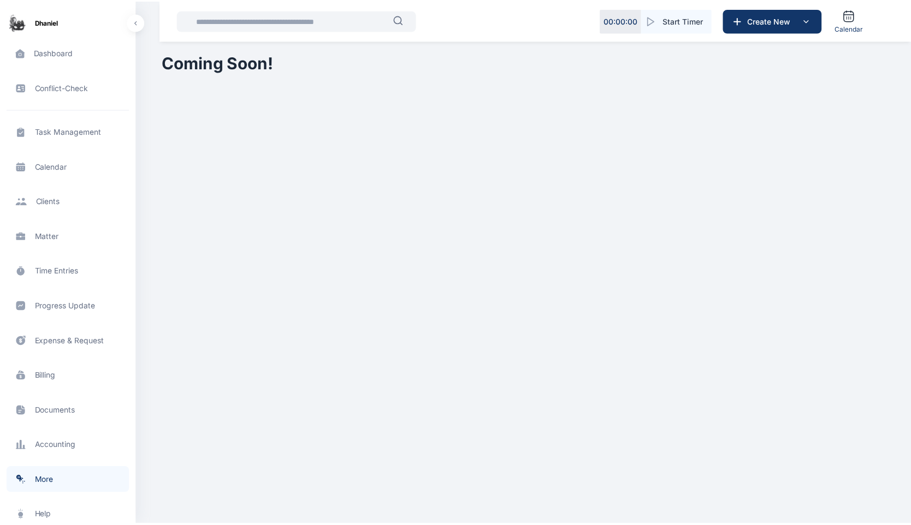
scroll to position [69, 0]
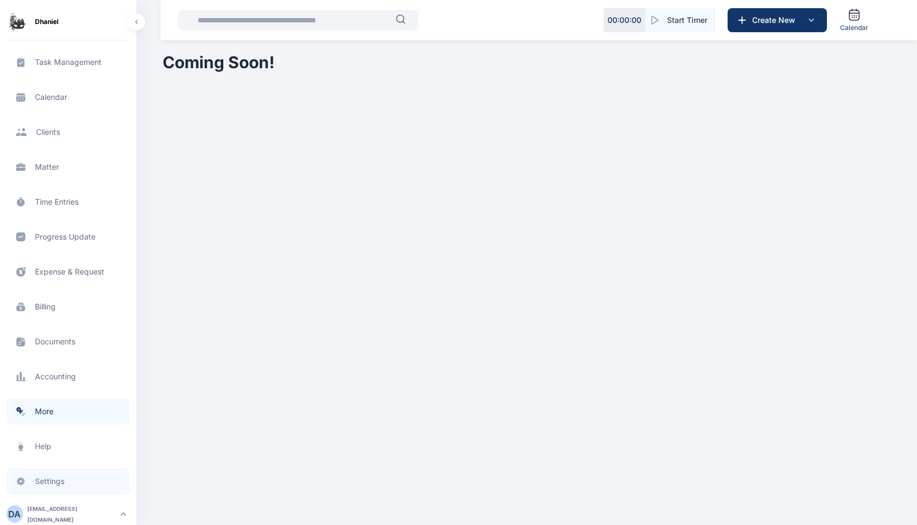
click at [37, 484] on span "Settings settings settings" at bounding box center [68, 481] width 123 height 26
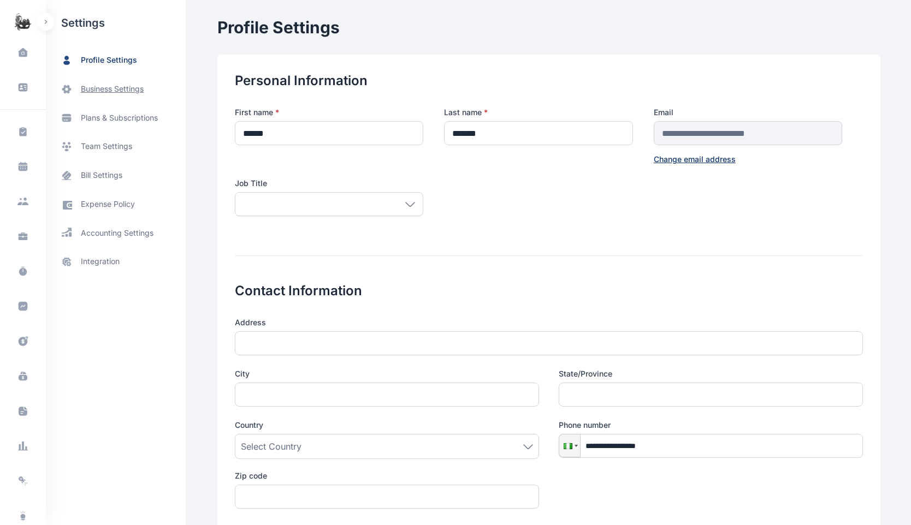
click at [123, 92] on span "business settings" at bounding box center [112, 89] width 63 height 11
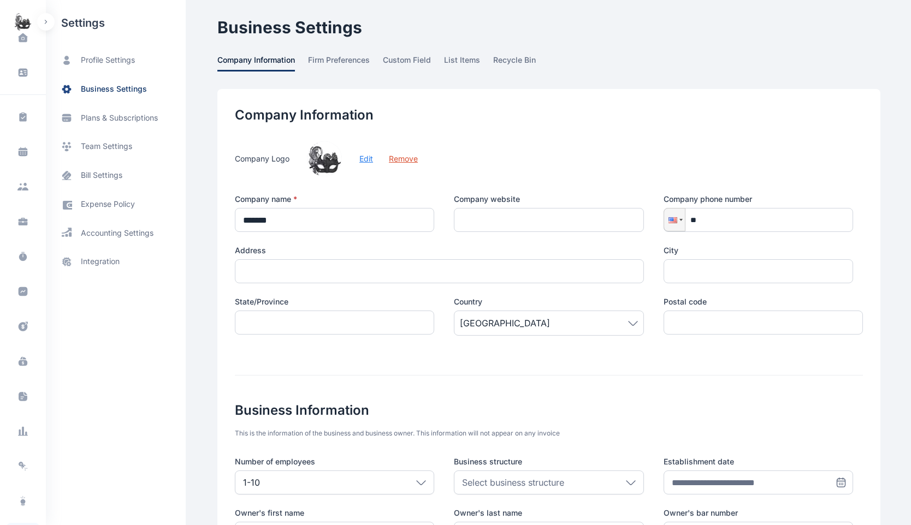
scroll to position [69, 0]
click at [19, 509] on div "D A" at bounding box center [22, 511] width 17 height 13
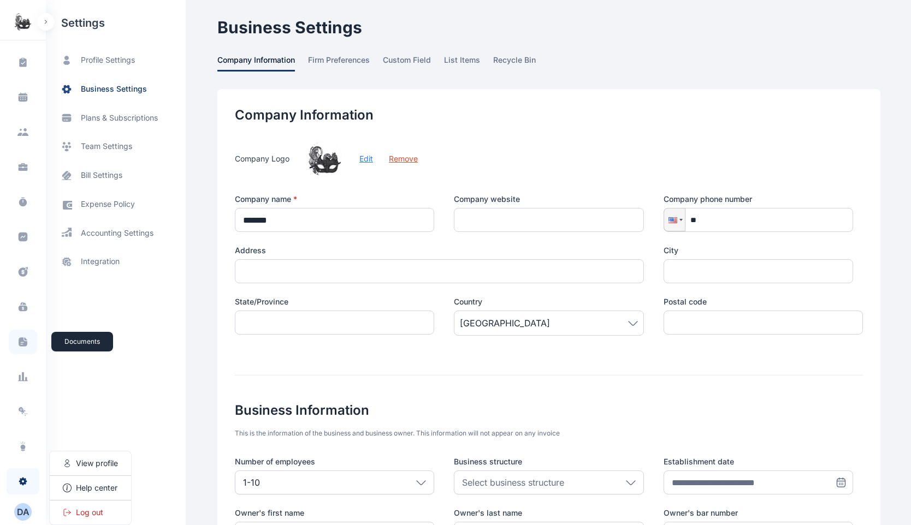
click at [26, 340] on icon at bounding box center [22, 341] width 11 height 11
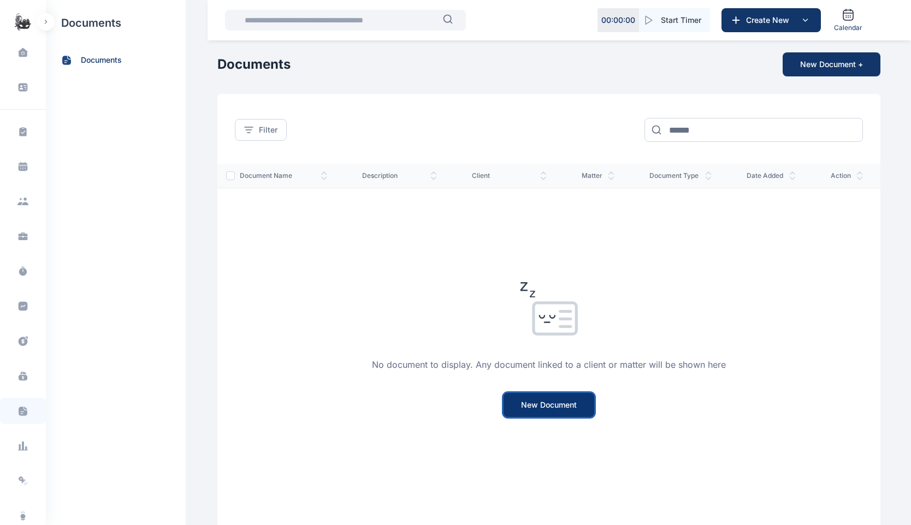
click at [532, 398] on button "New Document" at bounding box center [548, 405] width 91 height 24
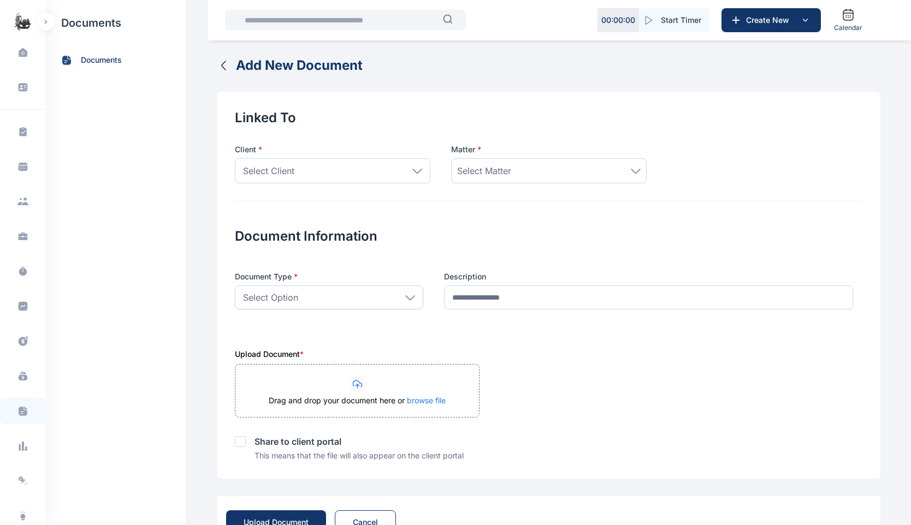
click at [222, 63] on icon "button" at bounding box center [223, 65] width 13 height 13
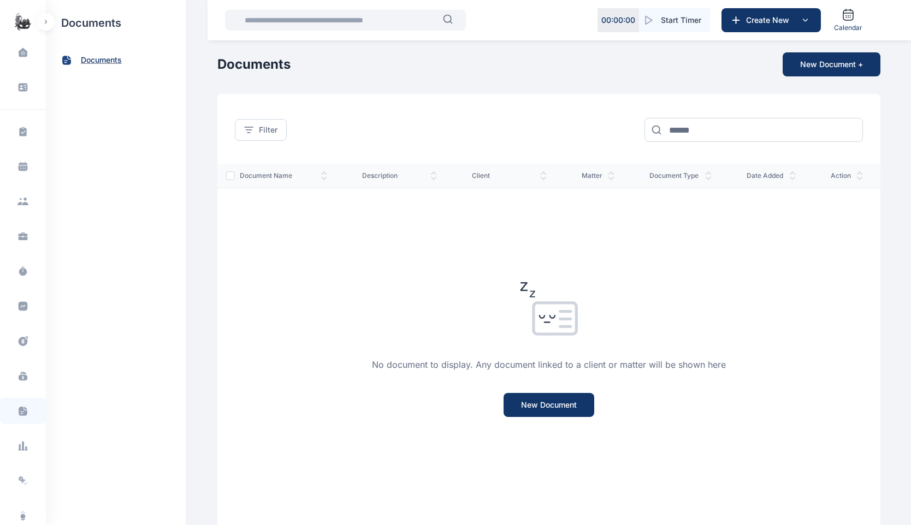
click at [104, 66] on span "documents" at bounding box center [101, 60] width 41 height 11
